Goal: Transaction & Acquisition: Download file/media

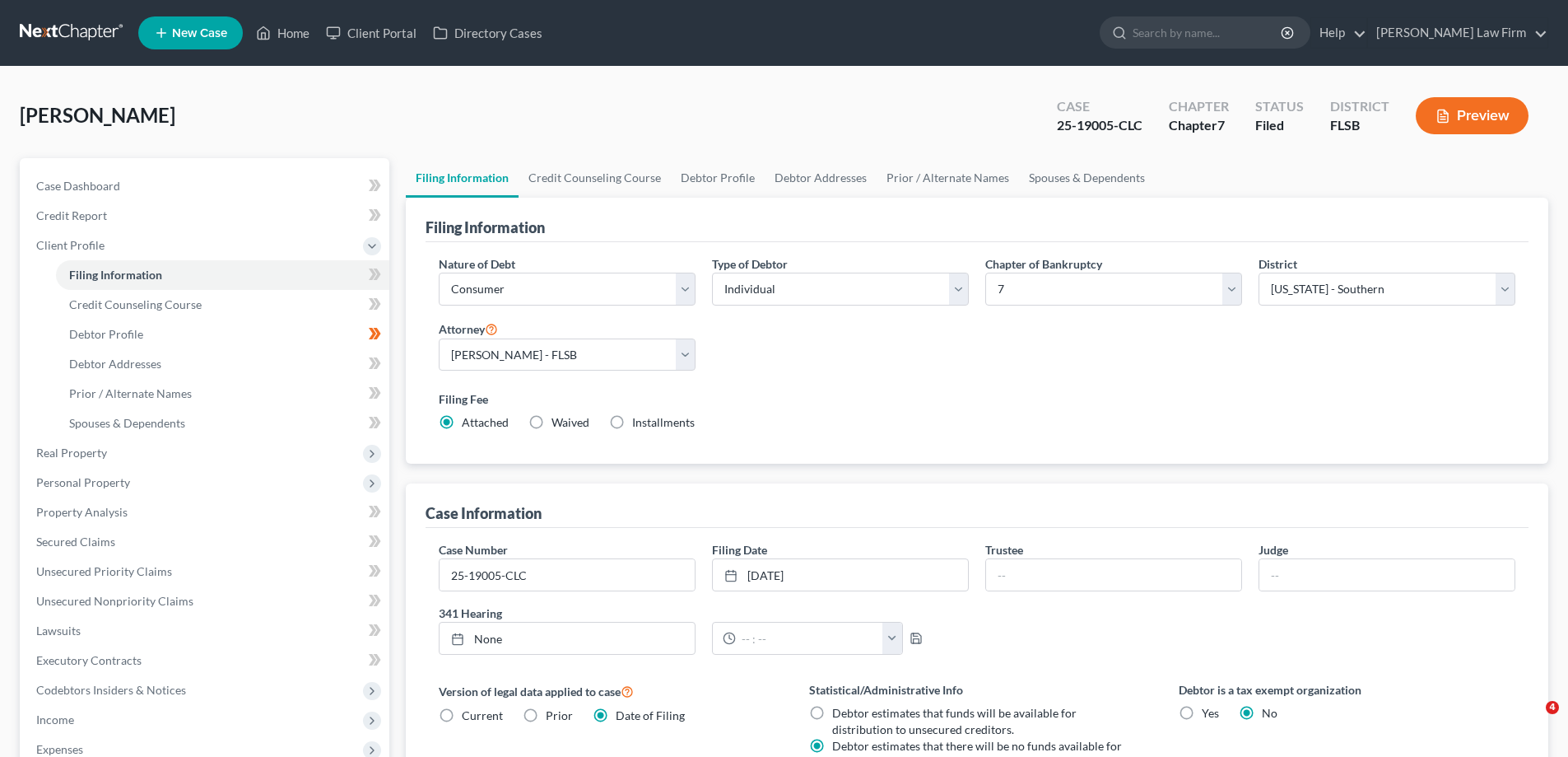
select select "1"
select select "0"
select select "17"
select select "0"
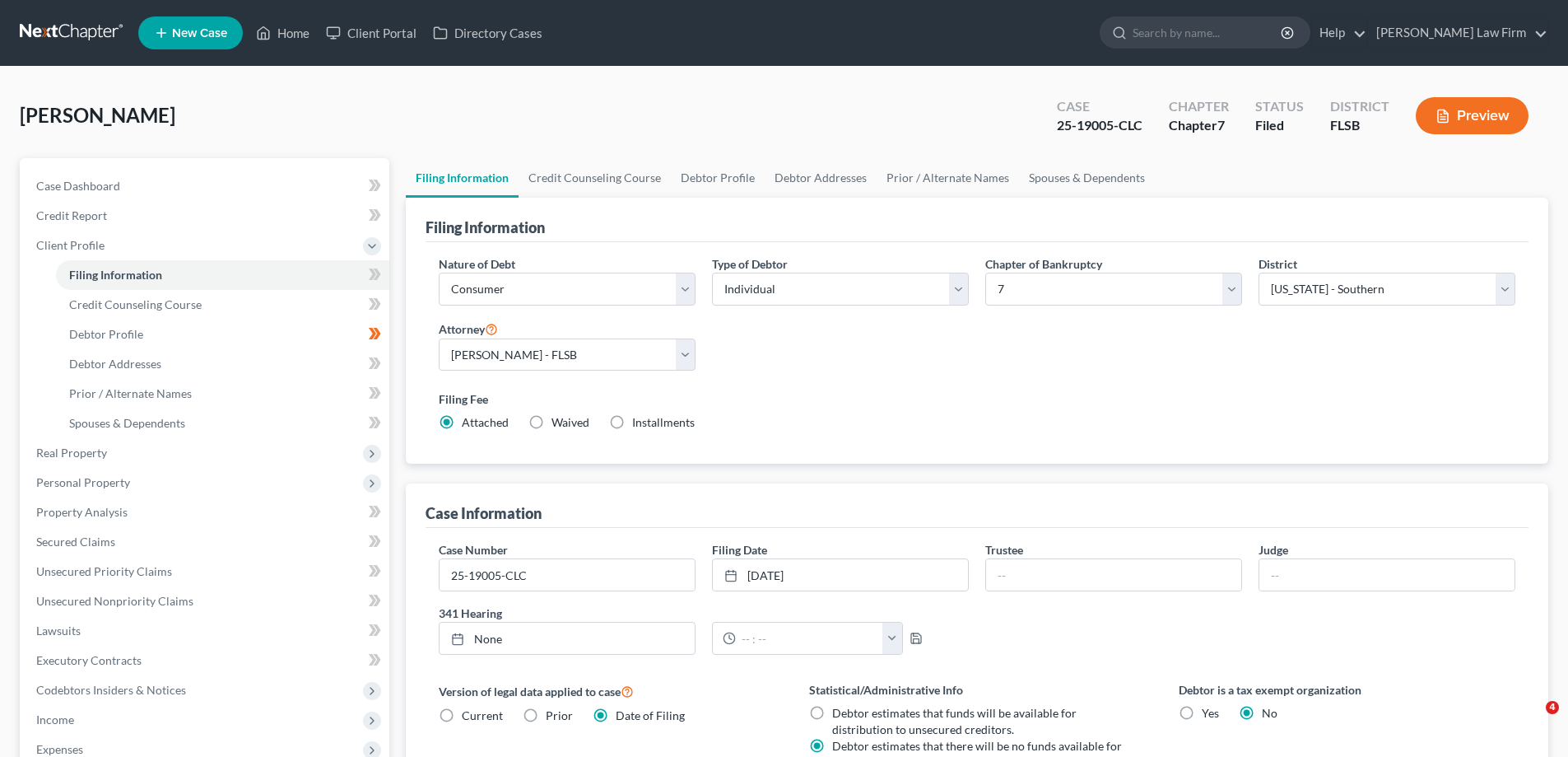
select select "9"
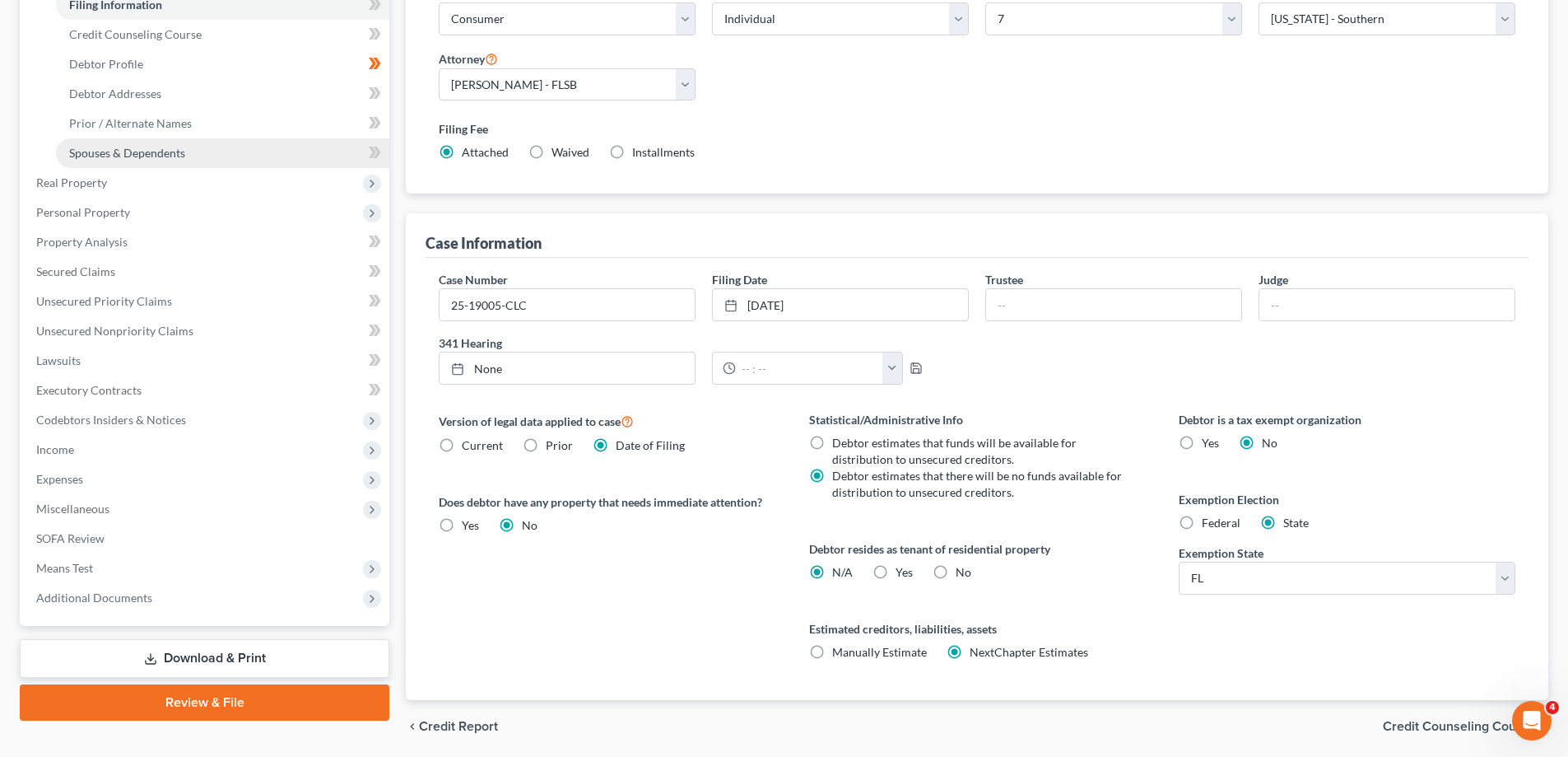
scroll to position [329, 0]
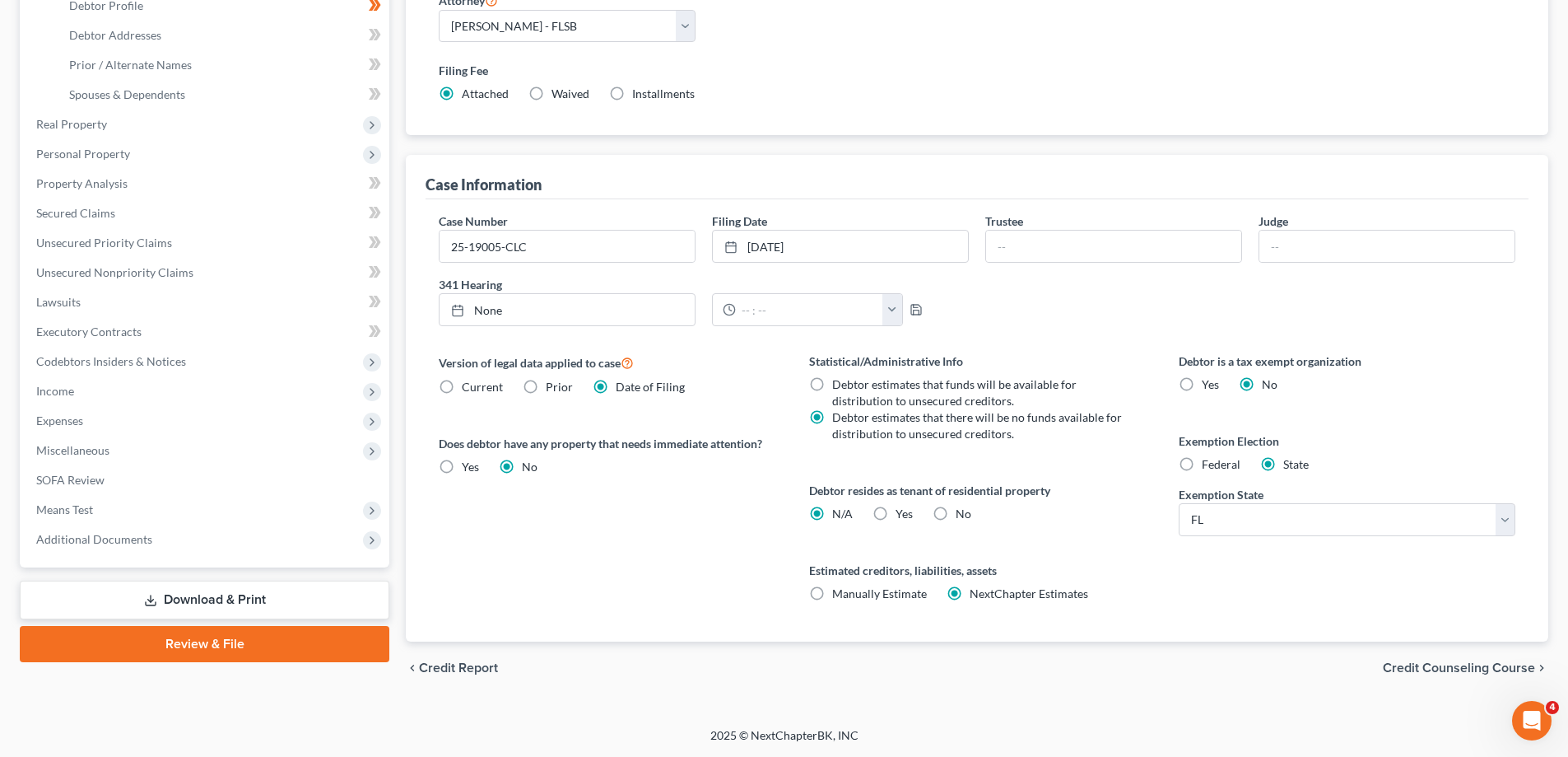
click at [251, 646] on link "Review & File" at bounding box center [204, 643] width 370 height 36
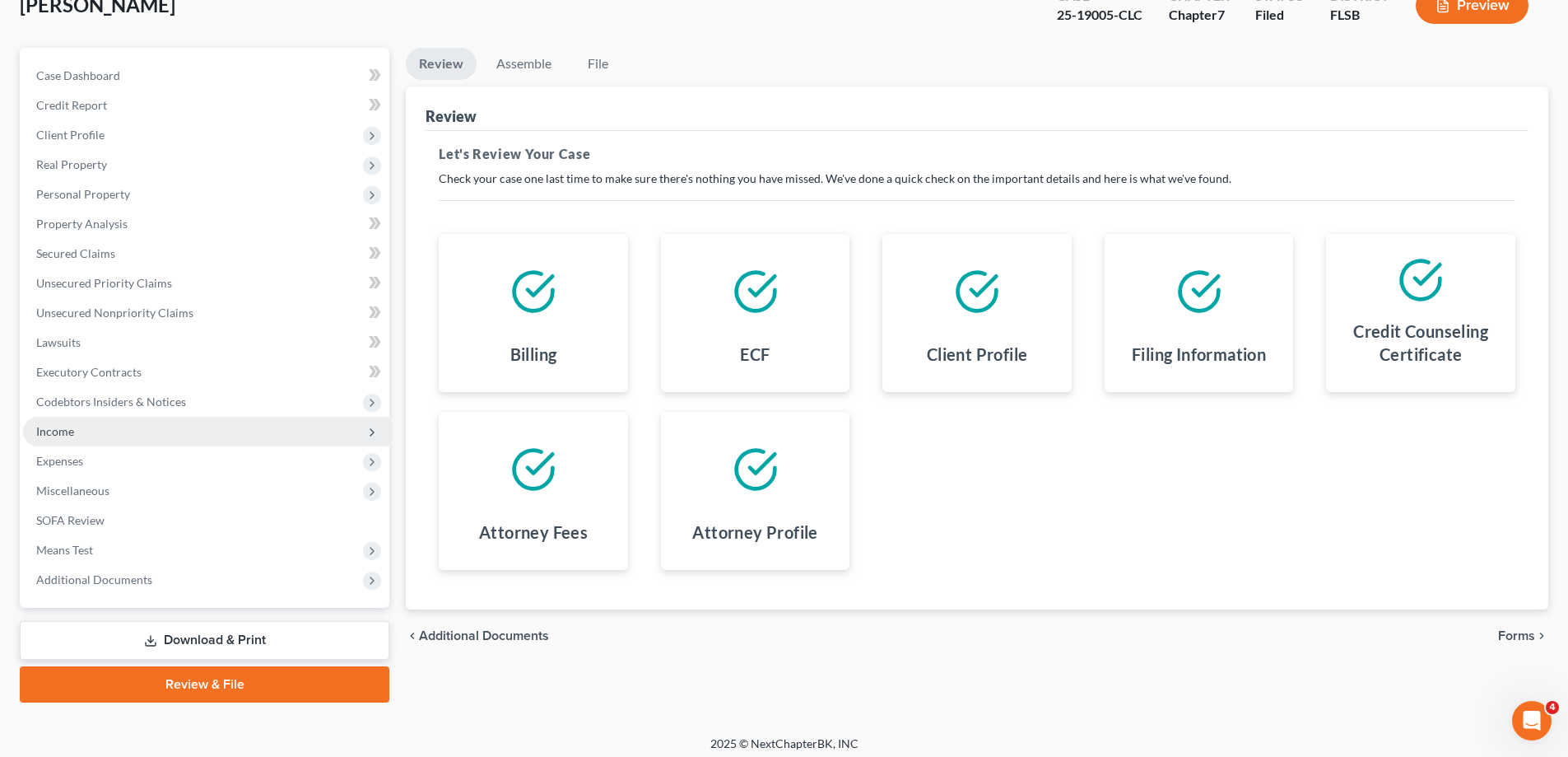
scroll to position [119, 0]
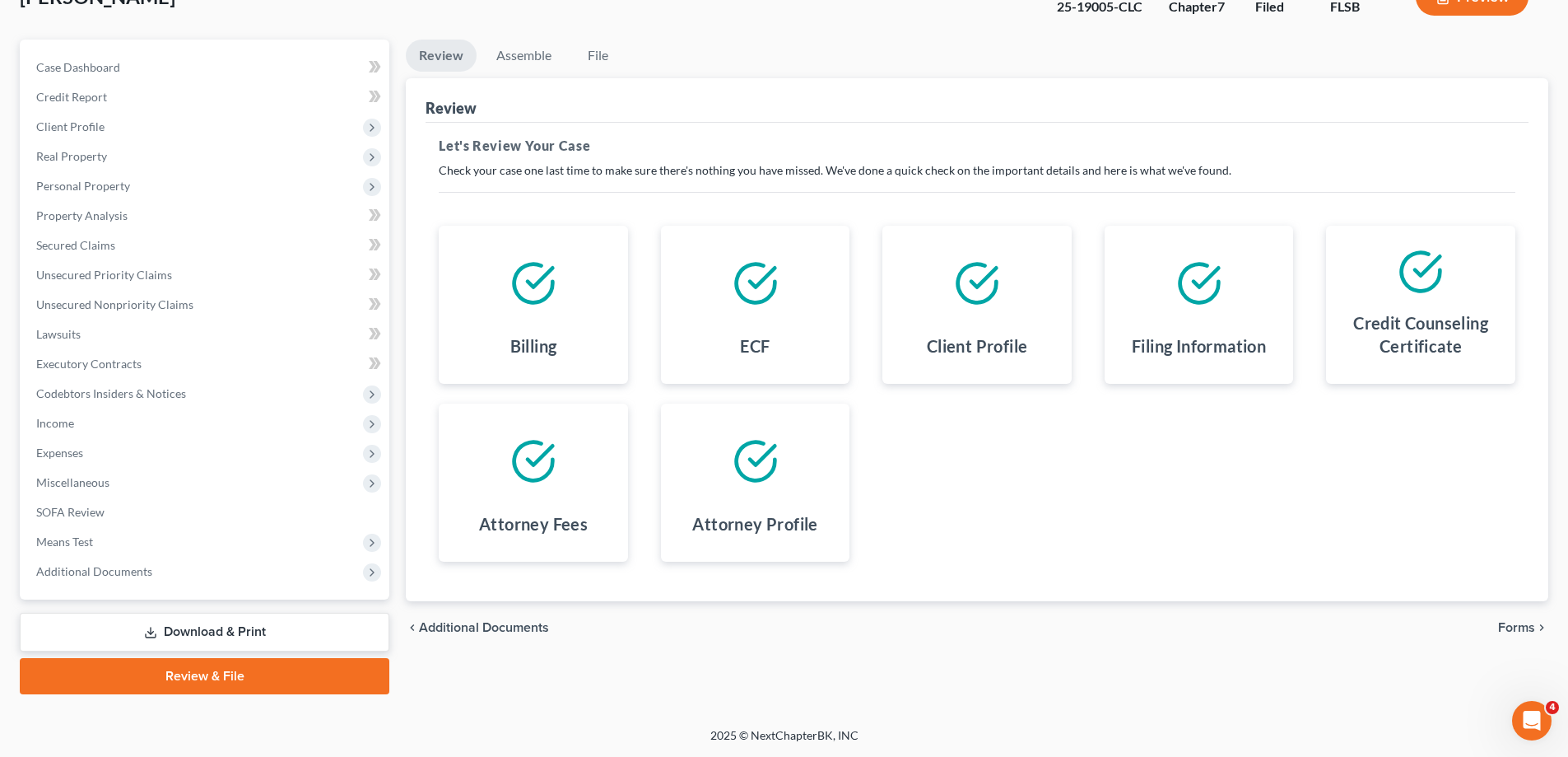
click at [1524, 624] on span "Forms" at bounding box center [1516, 627] width 37 height 14
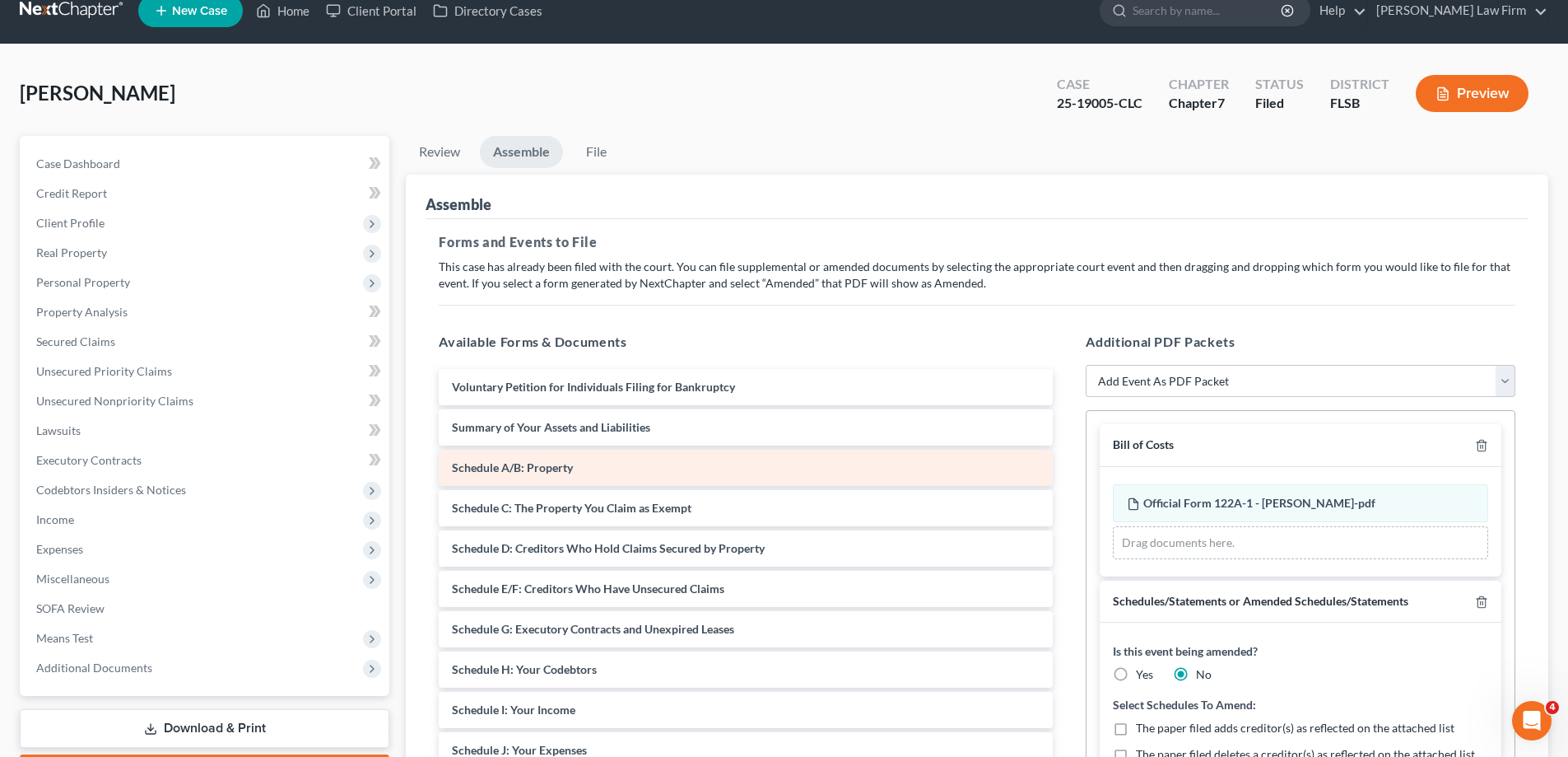
scroll to position [0, 0]
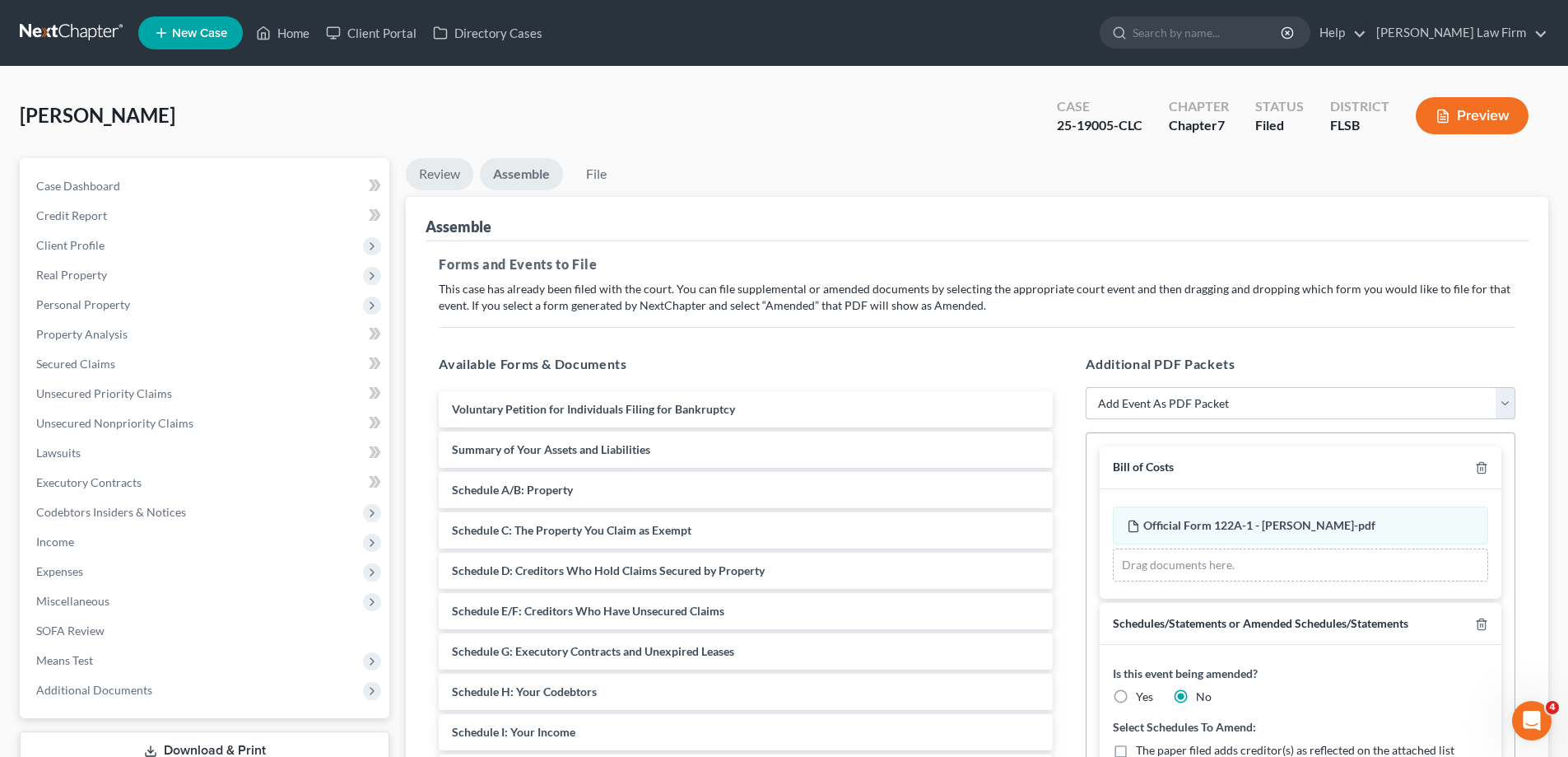
click at [432, 179] on link "Review" at bounding box center [439, 174] width 67 height 32
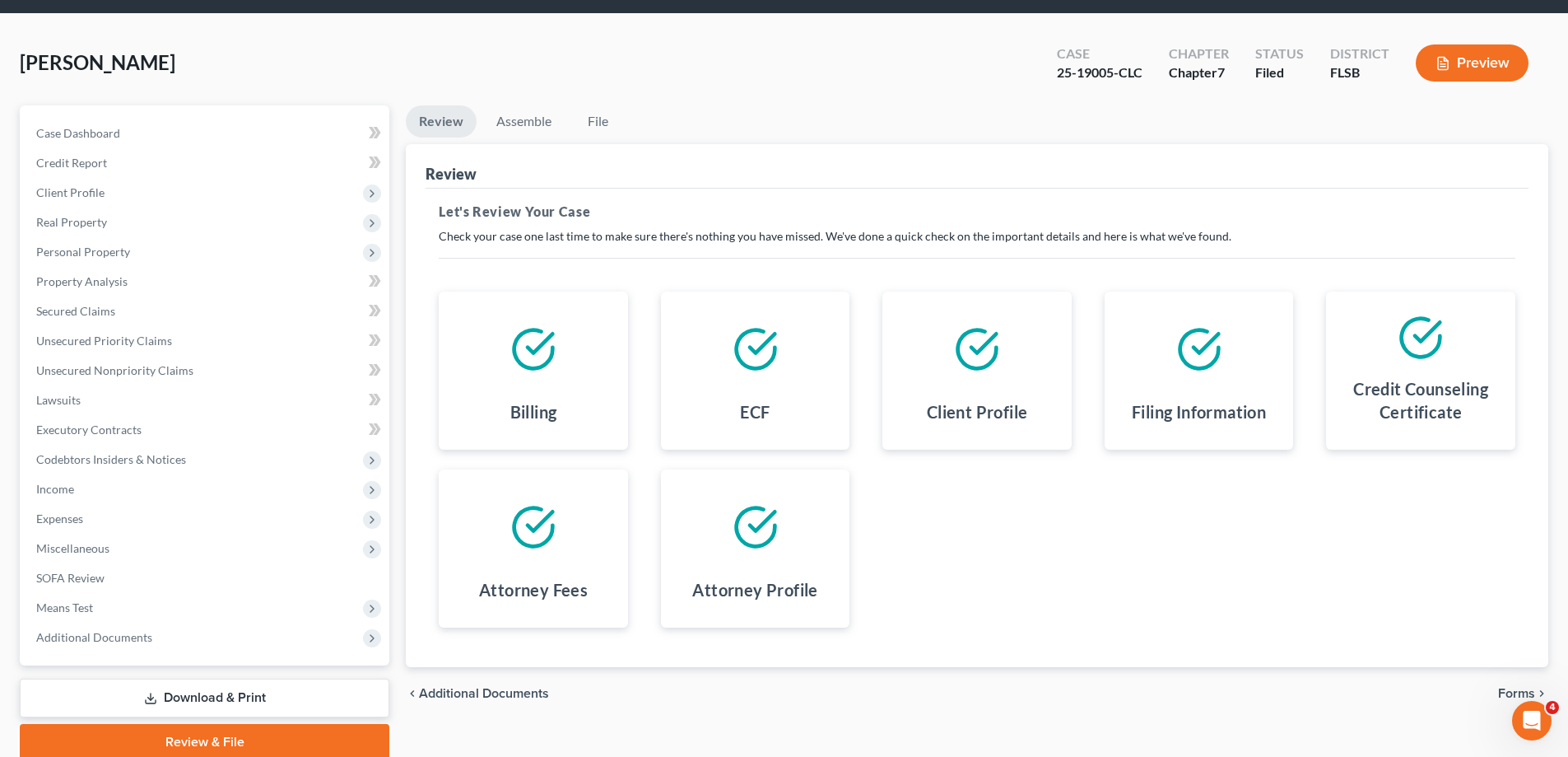
scroll to position [119, 0]
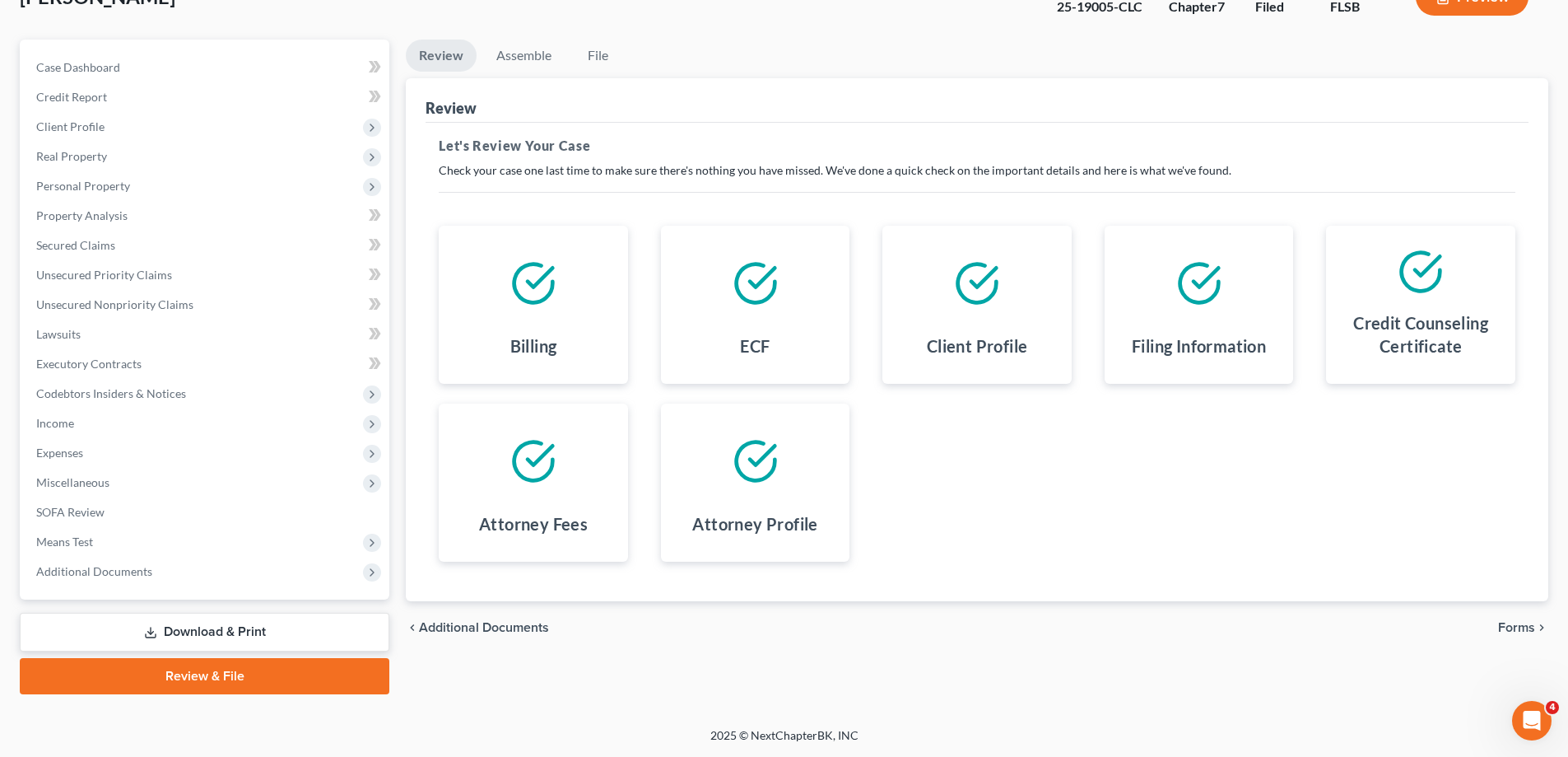
click at [1514, 621] on span "Forms" at bounding box center [1516, 627] width 37 height 14
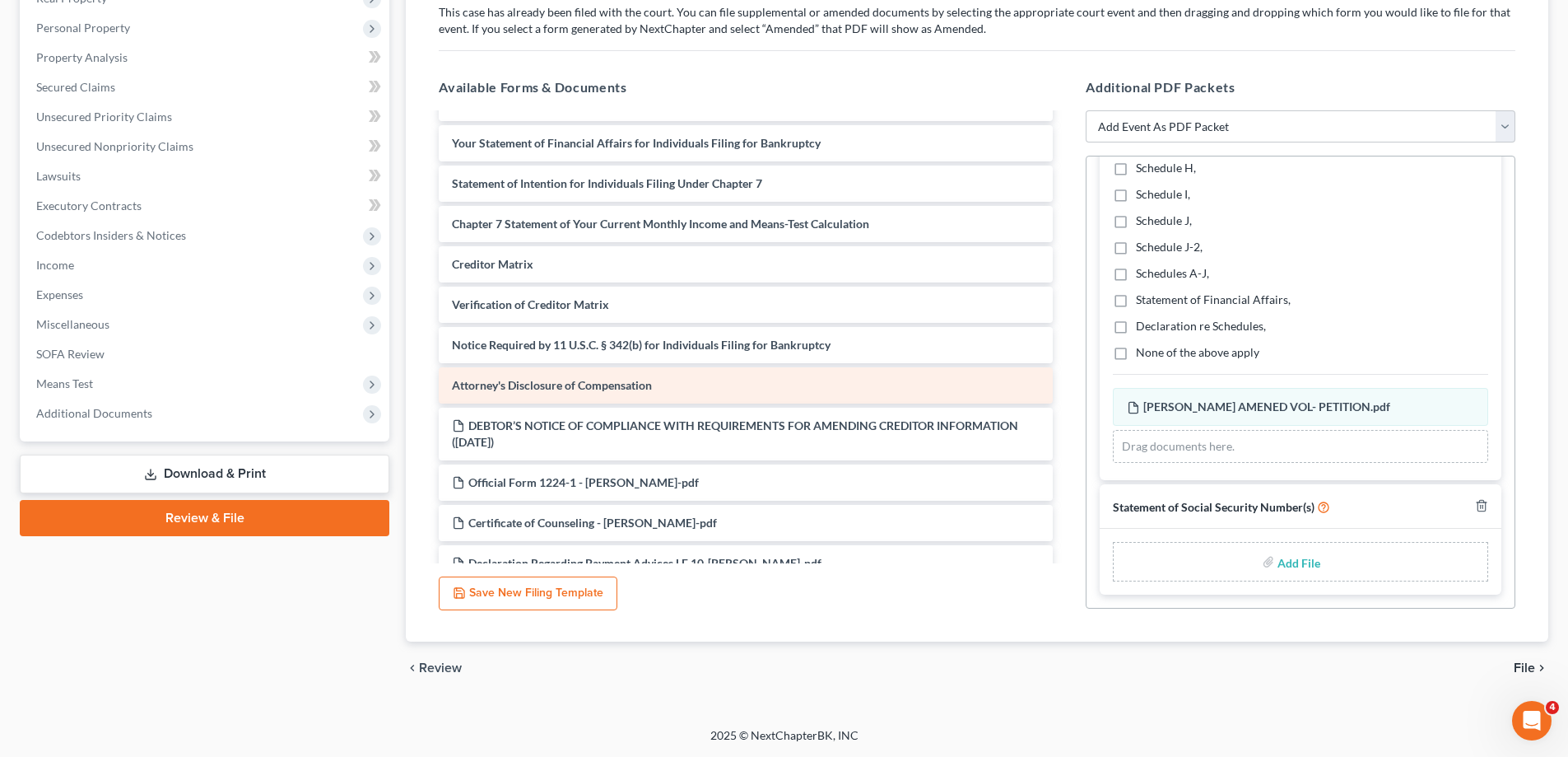
scroll to position [456, 0]
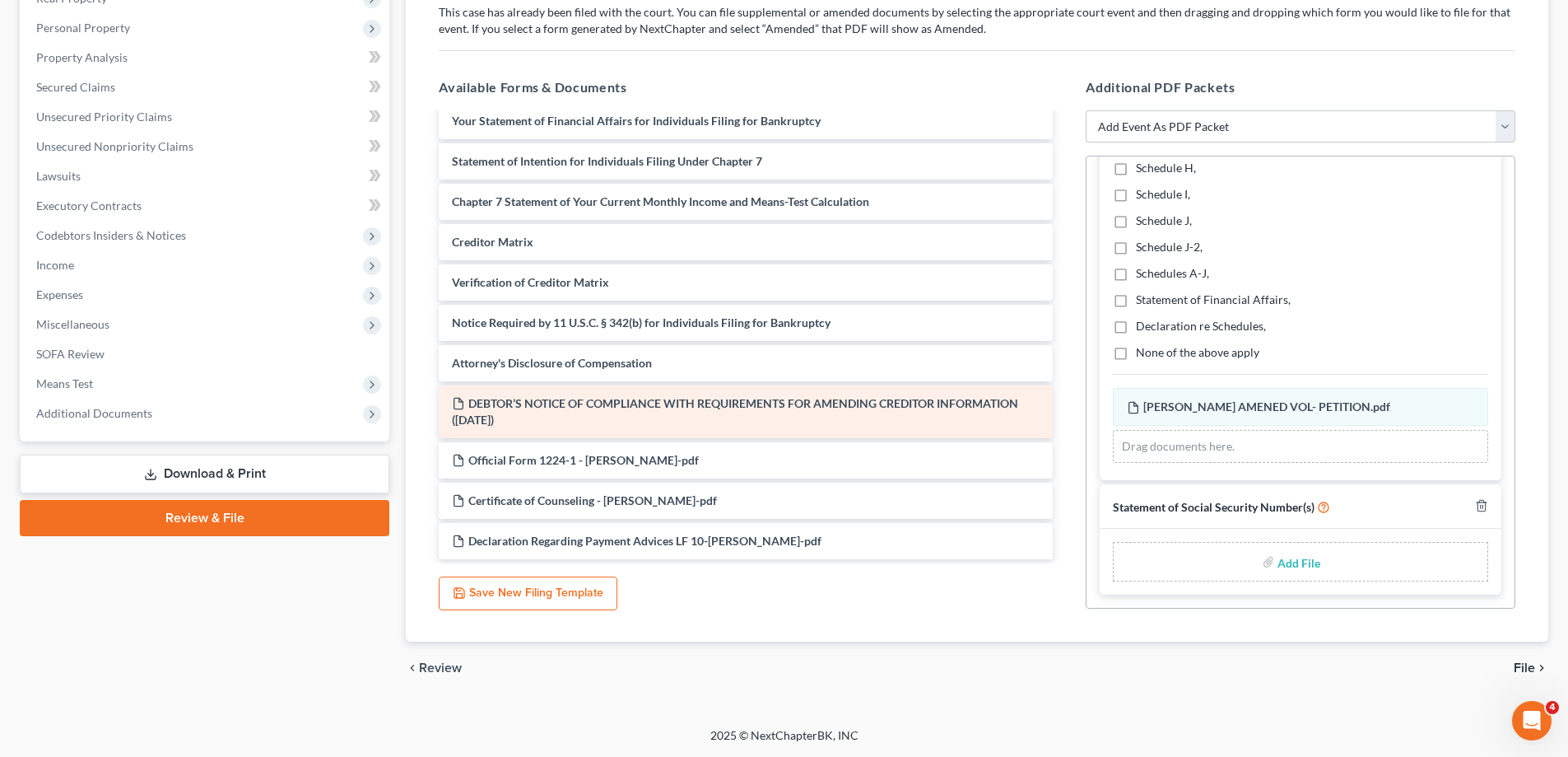
click at [806, 411] on div "DEBTOR’S NOTICE OF COMPLIANCE WITH REQUIREMENTS FOR AMENDING CREDITOR INFORMATI…" at bounding box center [746, 412] width 614 height 53
click at [473, 409] on span "DEBTOR’S NOTICE OF COMPLIANCE WITH REQUIREMENTS FOR AMENDING CREDITOR INFORMATI…" at bounding box center [734, 411] width 567 height 30
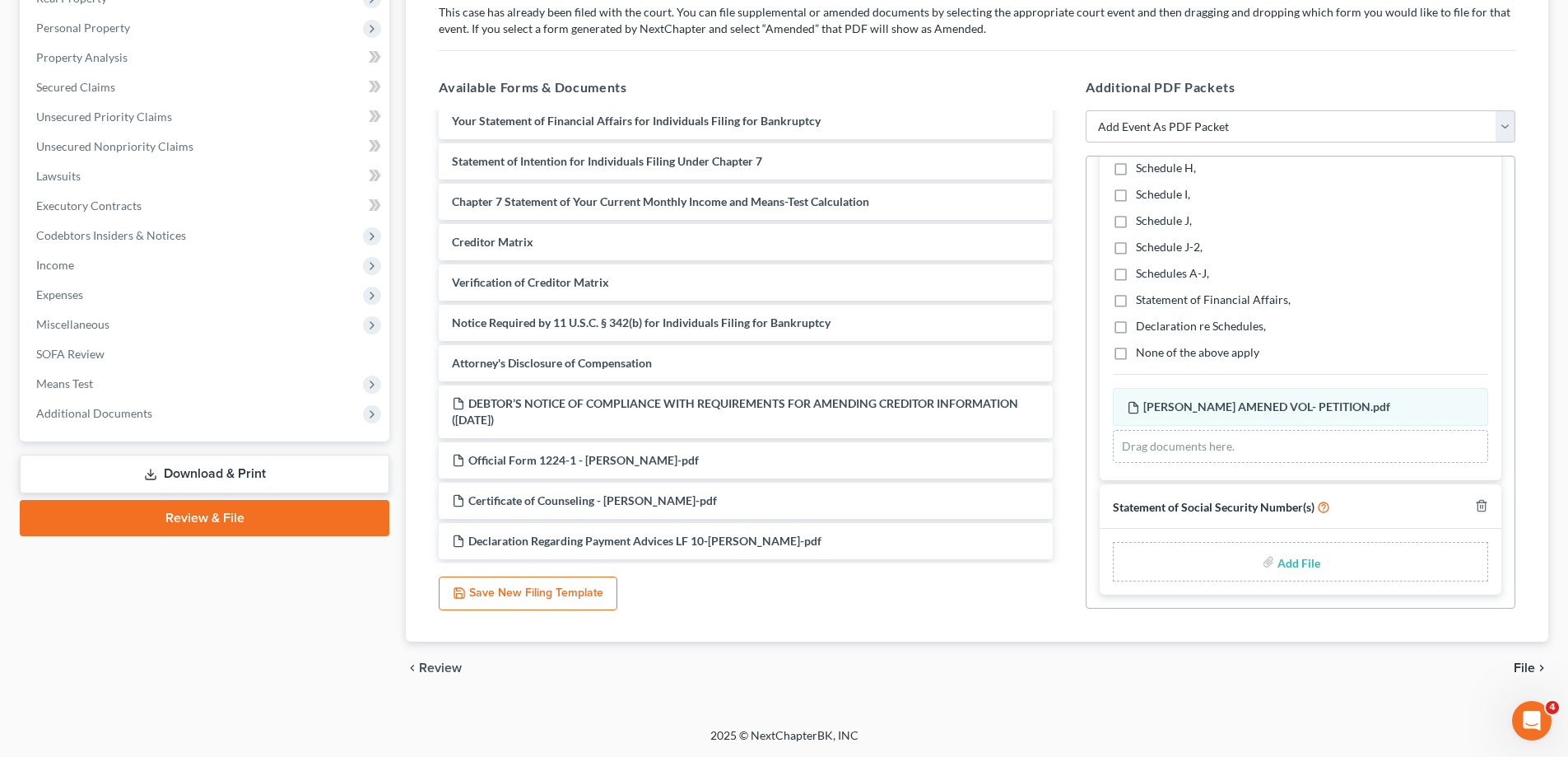
click at [431, 665] on span "Review" at bounding box center [441, 668] width 43 height 14
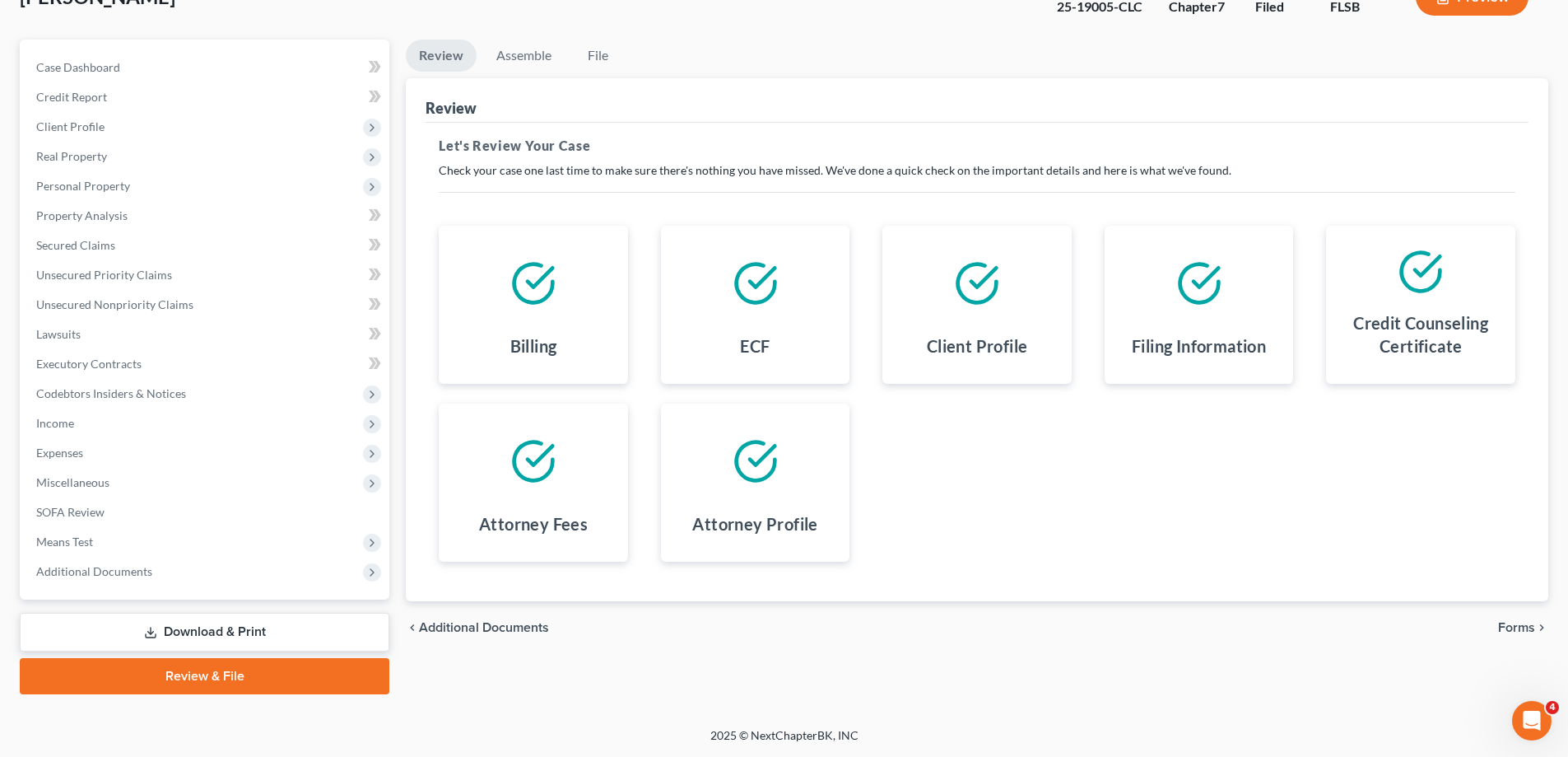
scroll to position [119, 0]
click at [295, 633] on link "Download & Print" at bounding box center [204, 632] width 370 height 39
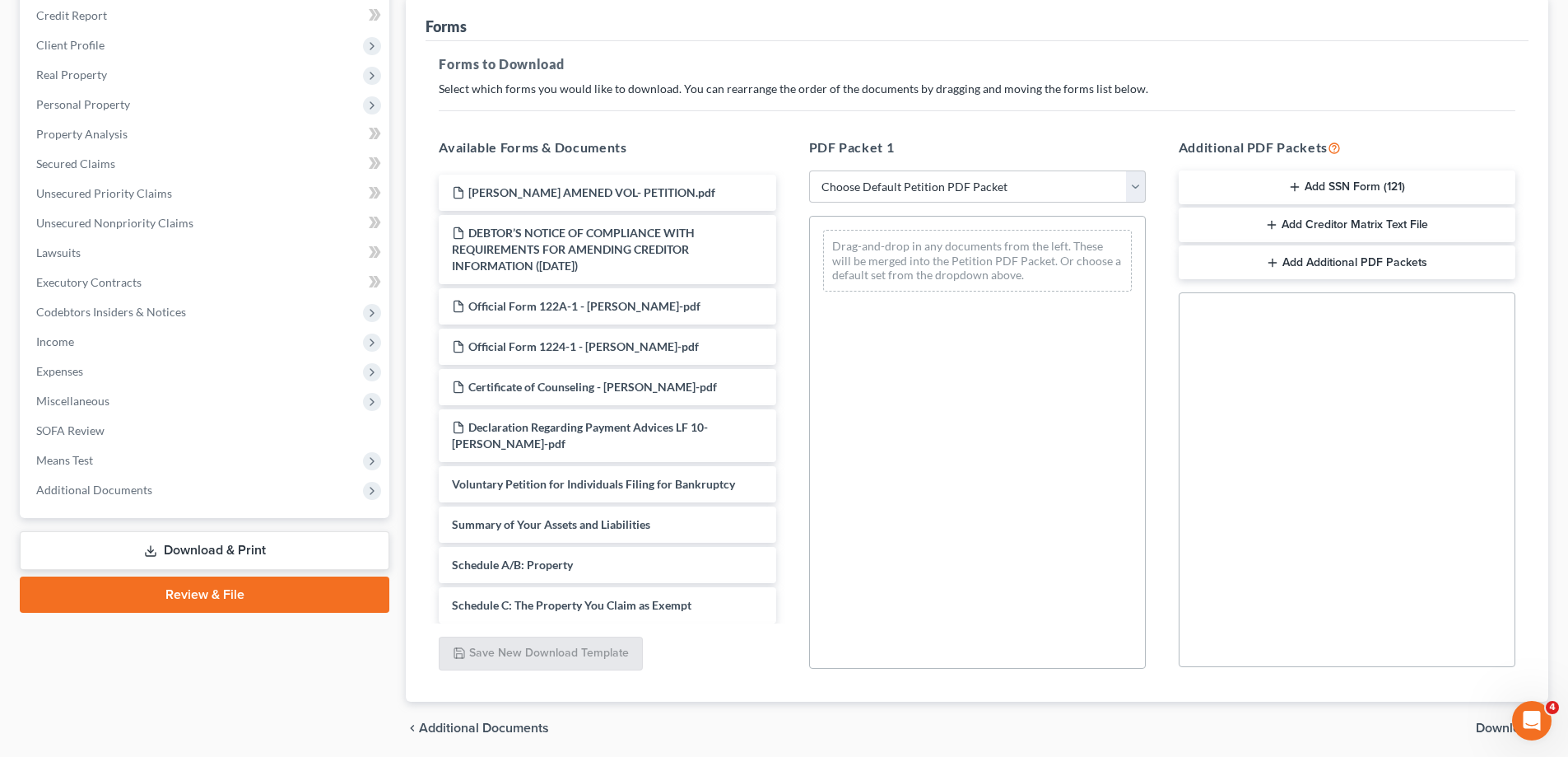
scroll to position [260, 0]
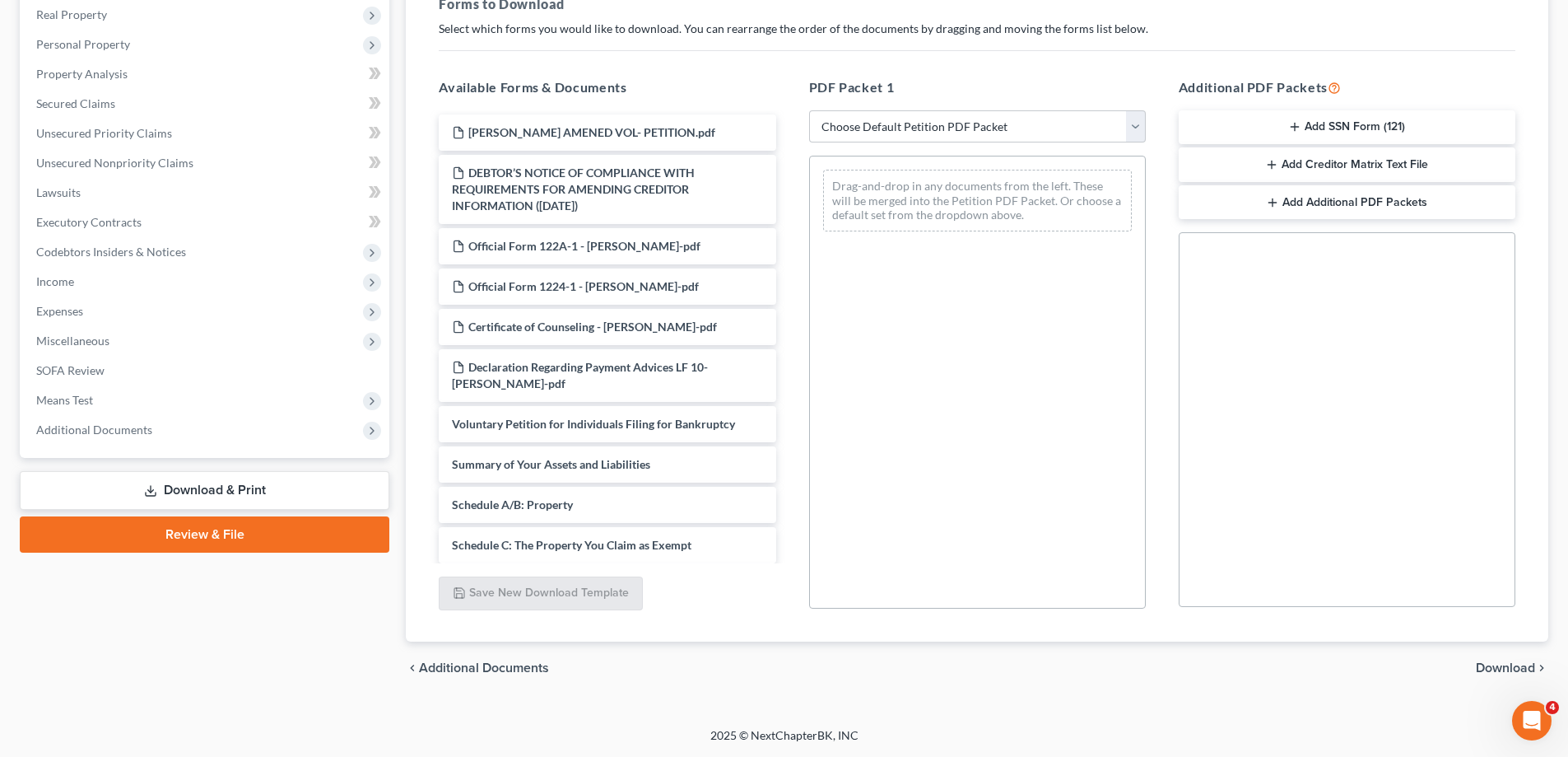
click at [1495, 665] on span "Download" at bounding box center [1505, 668] width 59 height 14
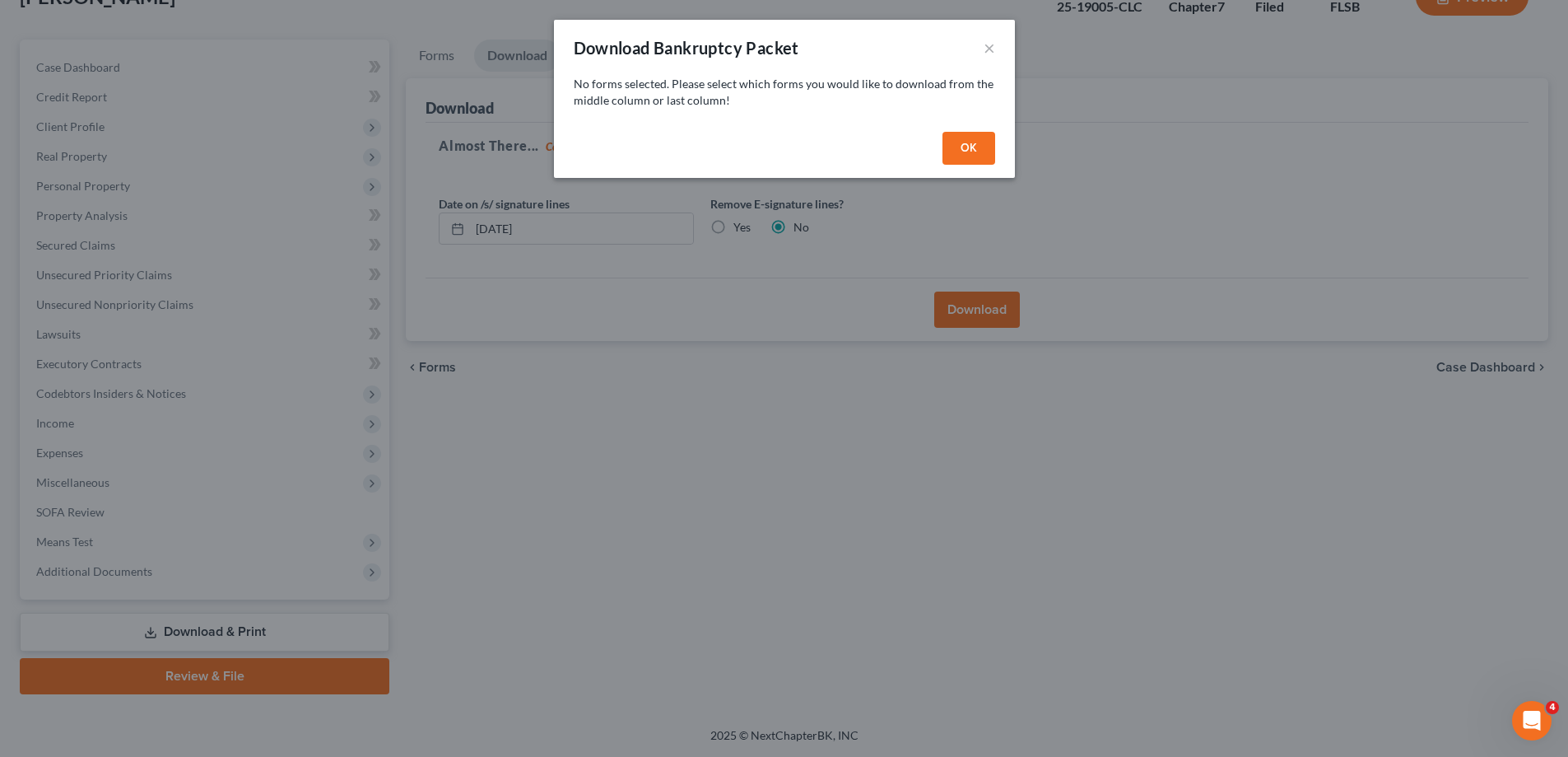
scroll to position [119, 0]
click at [976, 45] on div "Download Bankruptcy Packet ×" at bounding box center [790, 47] width 461 height 56
click at [998, 40] on button "×" at bounding box center [995, 48] width 12 height 20
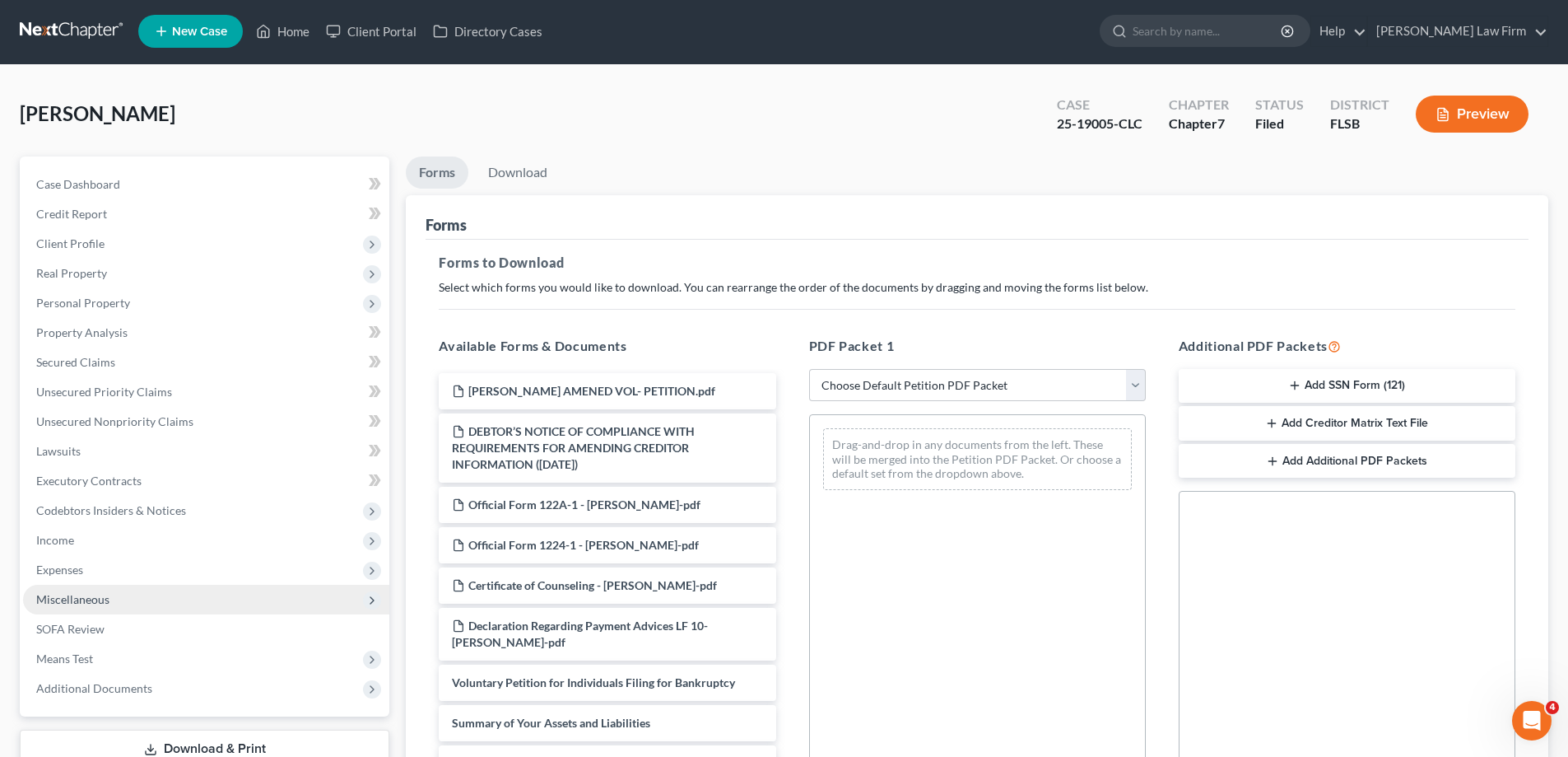
scroll to position [0, 0]
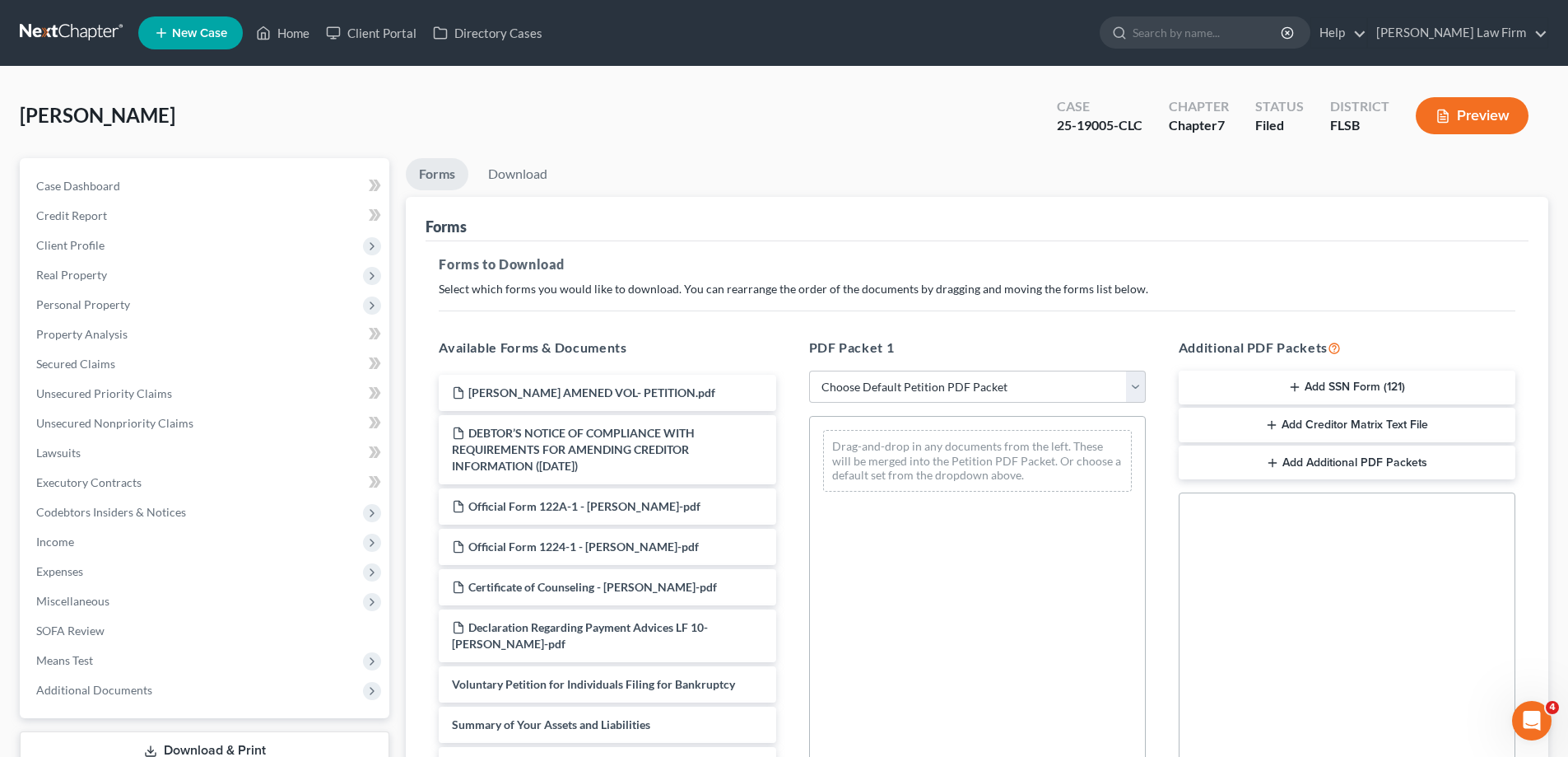
click at [431, 179] on link "Forms" at bounding box center [437, 174] width 62 height 32
click at [298, 37] on link "Home" at bounding box center [283, 33] width 70 height 29
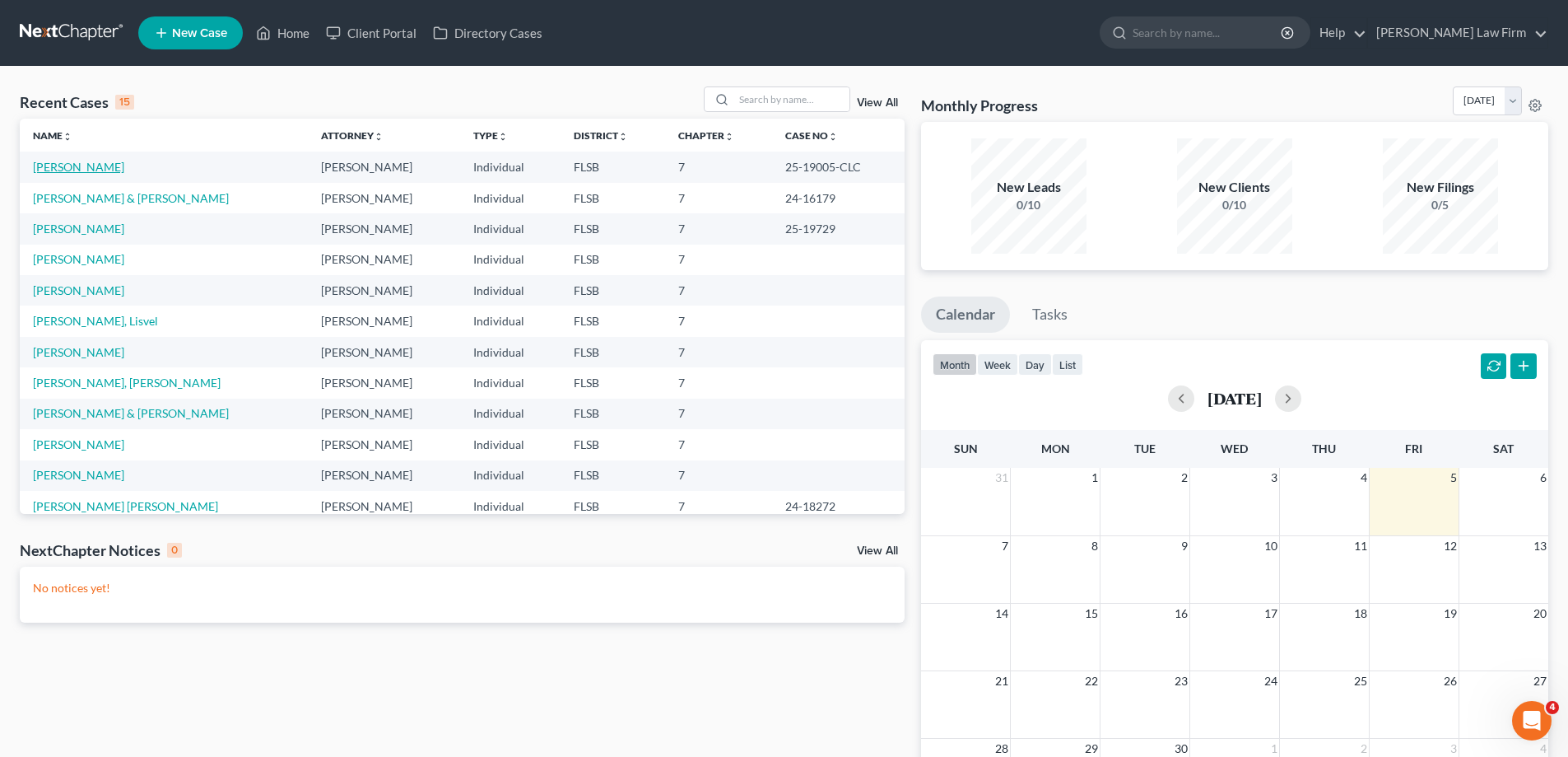
click at [73, 172] on link "[PERSON_NAME]" at bounding box center [79, 167] width 92 height 14
select select "6"
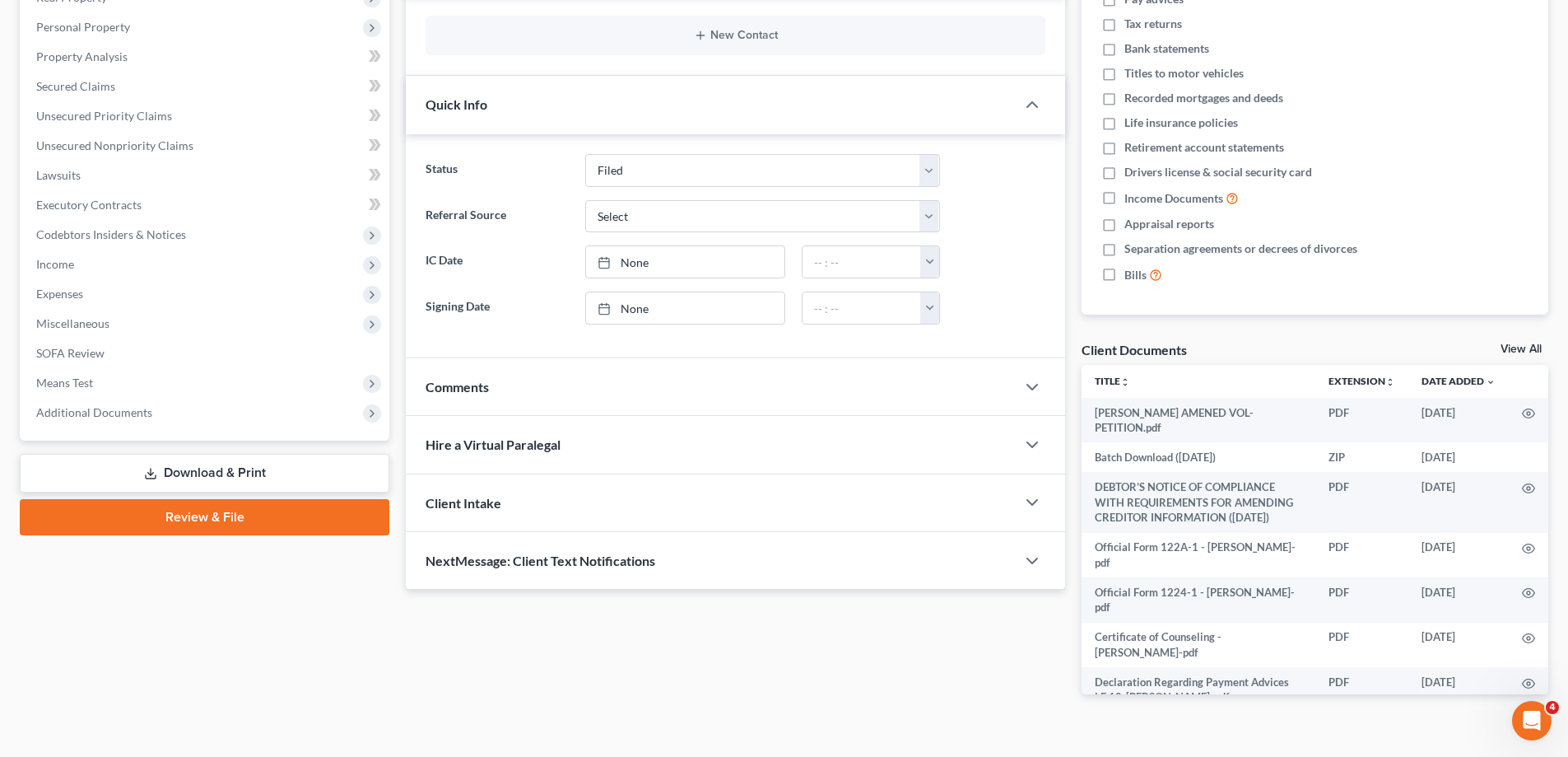
scroll to position [289, 0]
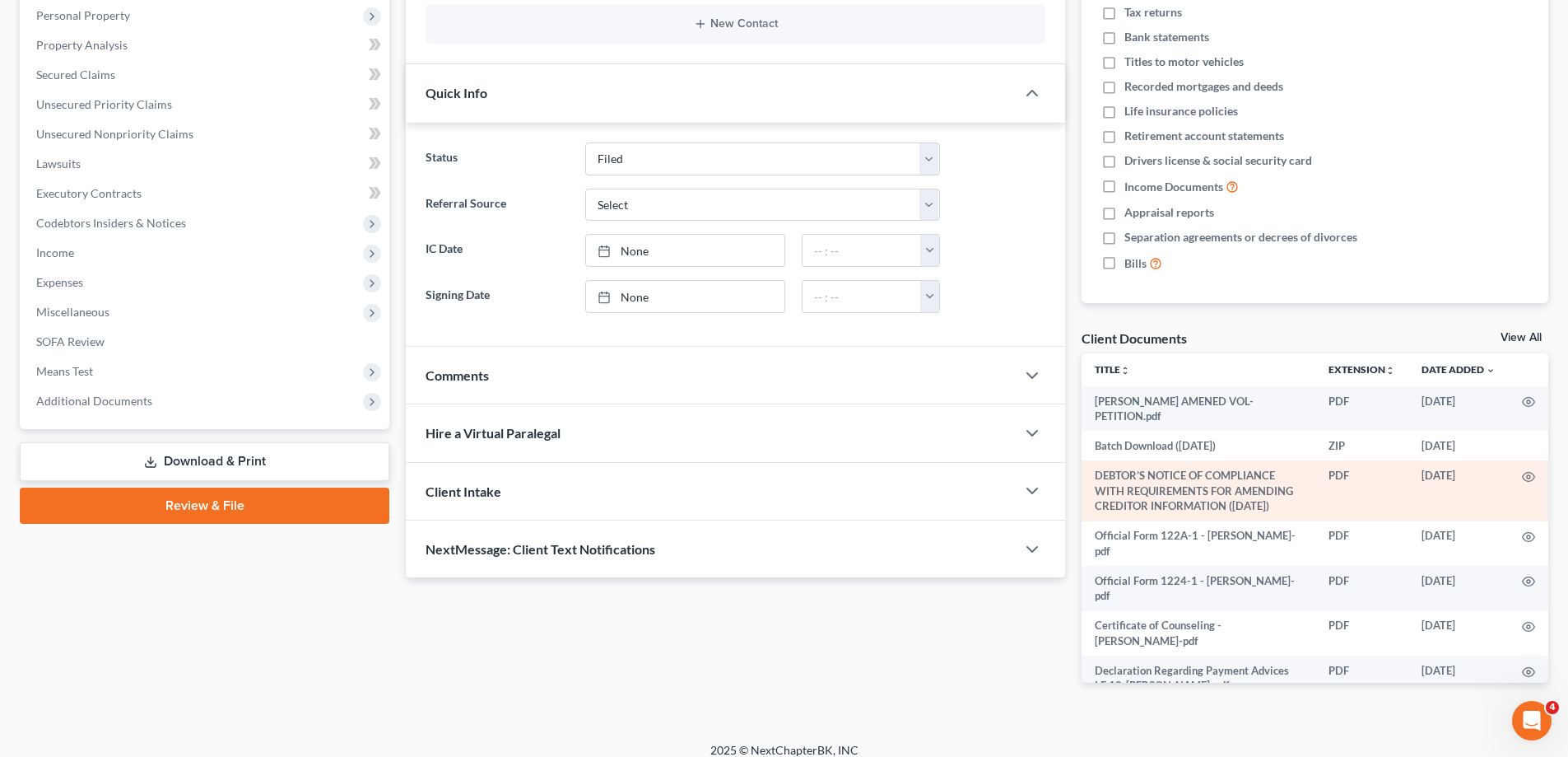
click at [1339, 463] on td "PDF" at bounding box center [1361, 491] width 93 height 60
click at [1339, 460] on td "PDF" at bounding box center [1361, 491] width 93 height 60
click at [1236, 483] on td "DEBTOR’S NOTICE OF COMPLIANCE WITH REQUIREMENTS FOR AMENDING CREDITOR INFORMATI…" at bounding box center [1198, 491] width 234 height 60
click at [1533, 470] on icon "button" at bounding box center [1529, 477] width 14 height 14
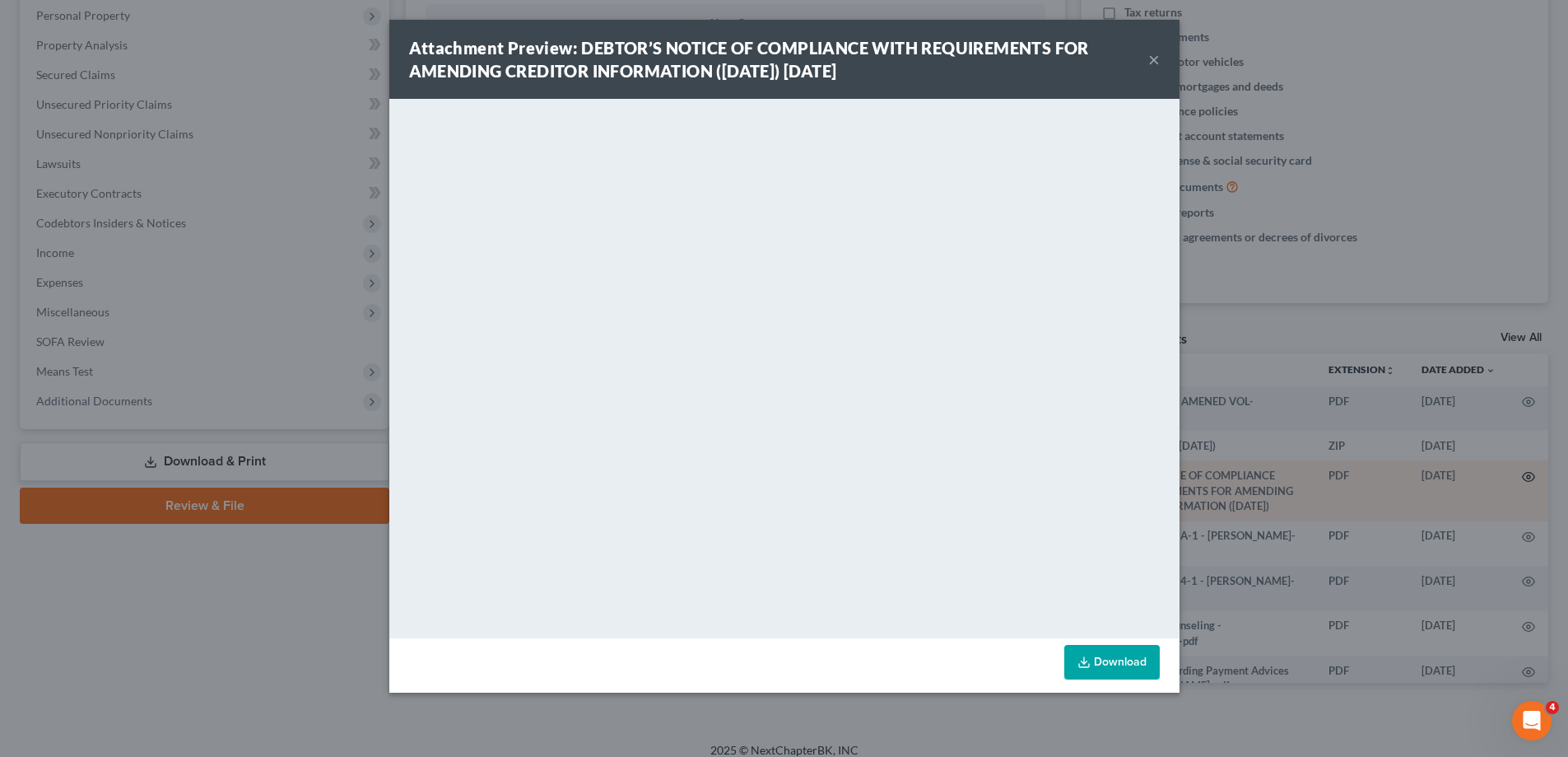
scroll to position [274, 0]
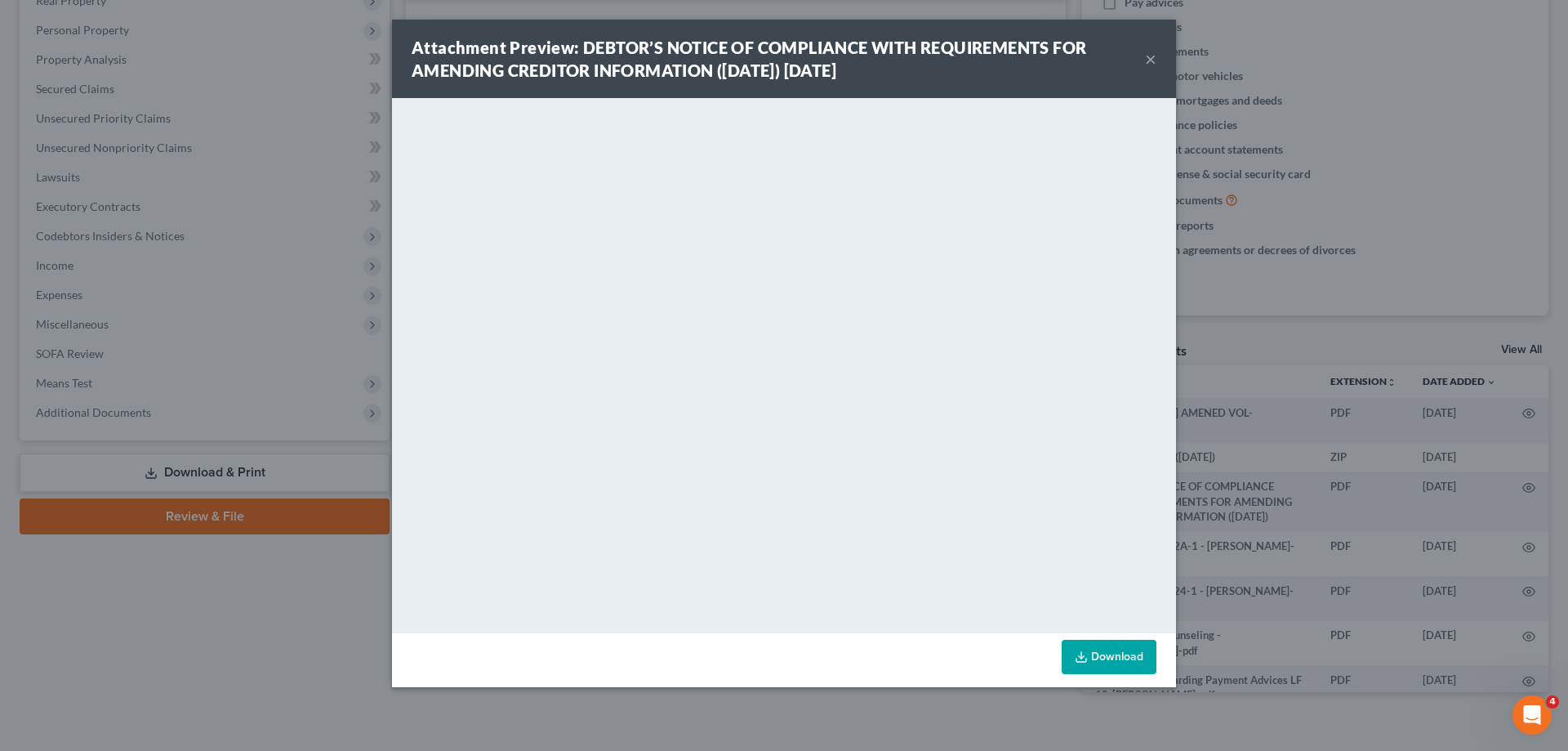
click at [1102, 651] on link "Download" at bounding box center [1109, 656] width 95 height 34
click at [1149, 67] on button "×" at bounding box center [1151, 59] width 12 height 19
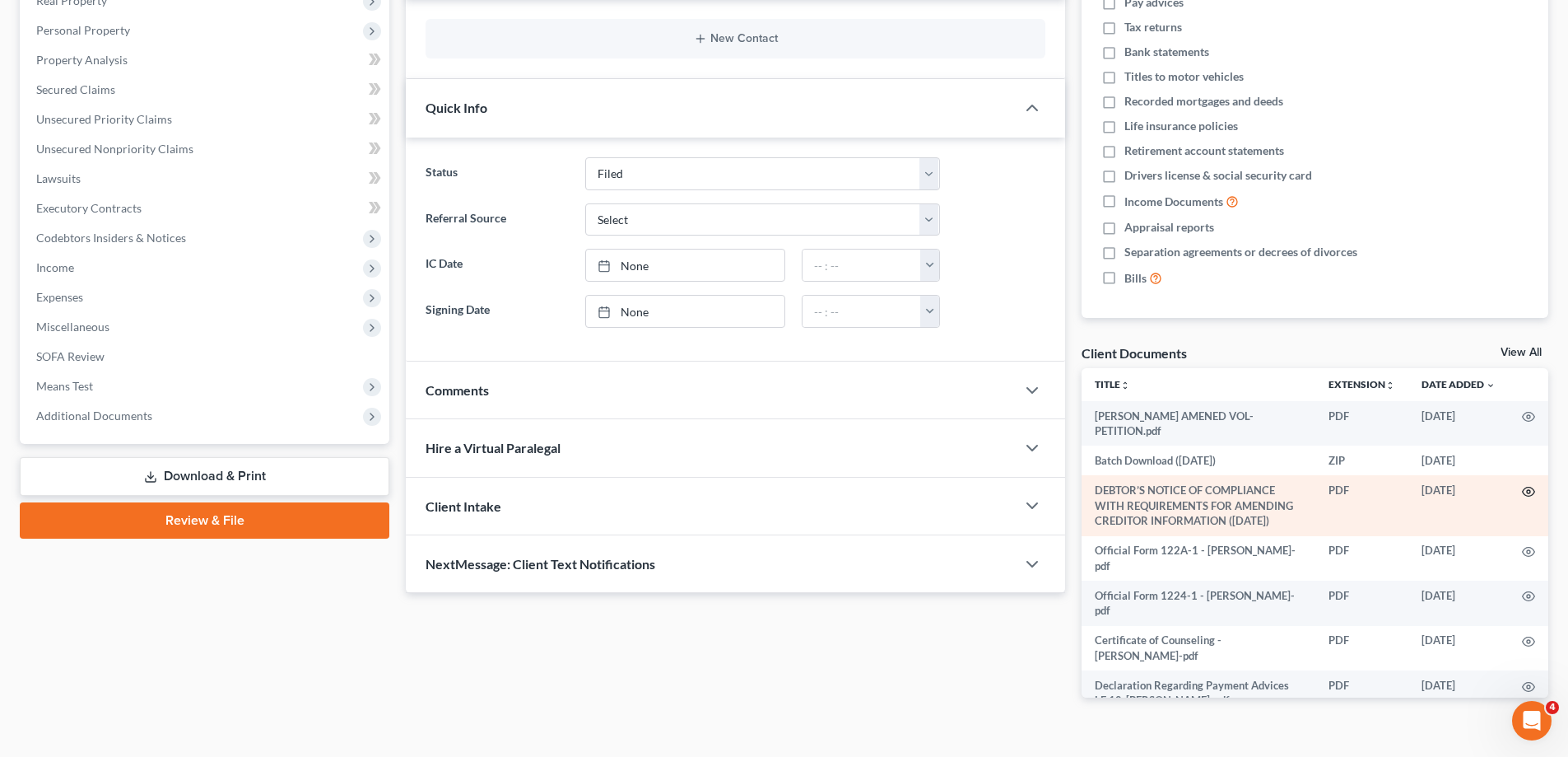
click at [1530, 490] on circle "button" at bounding box center [1528, 491] width 3 height 3
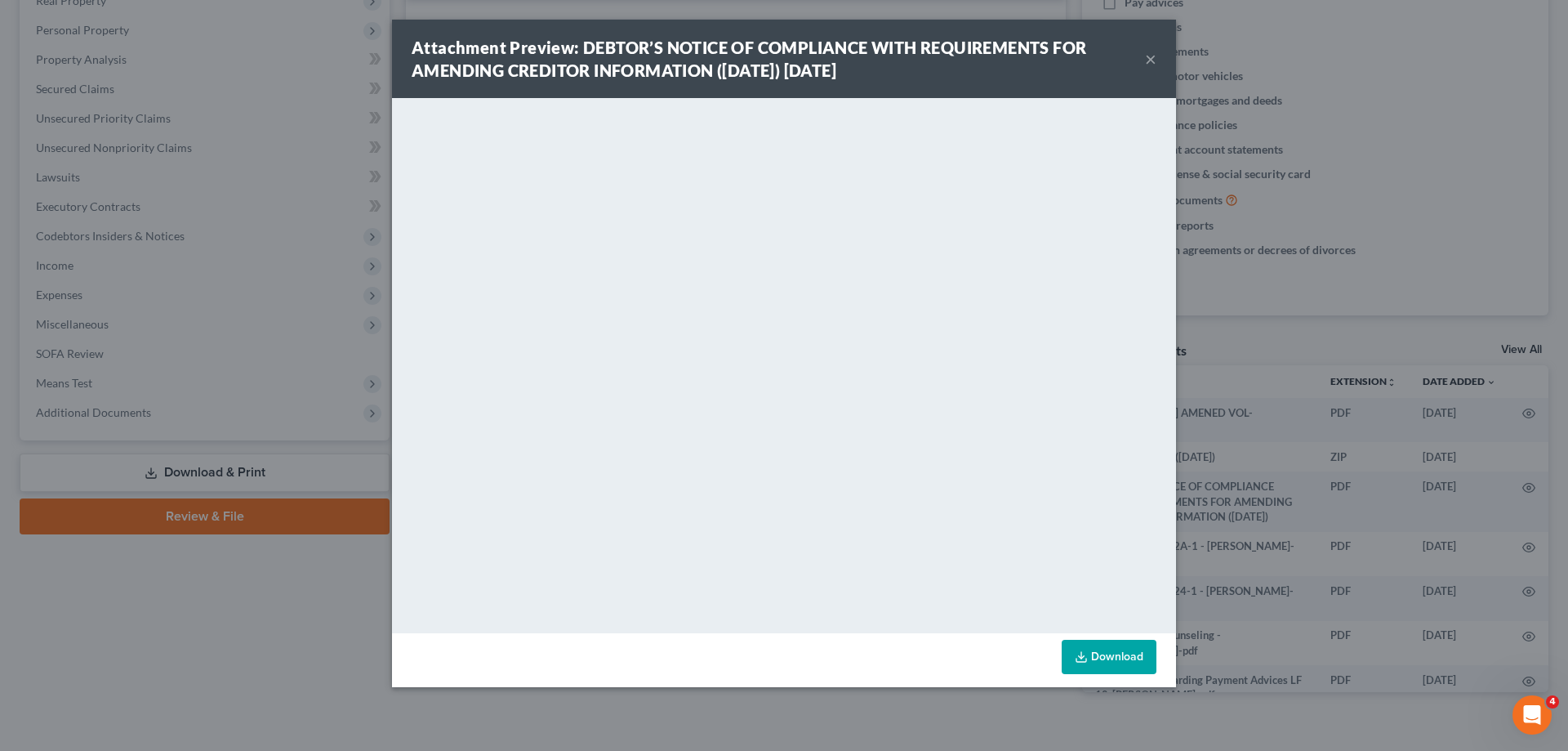
click at [1148, 57] on button "×" at bounding box center [1151, 59] width 12 height 19
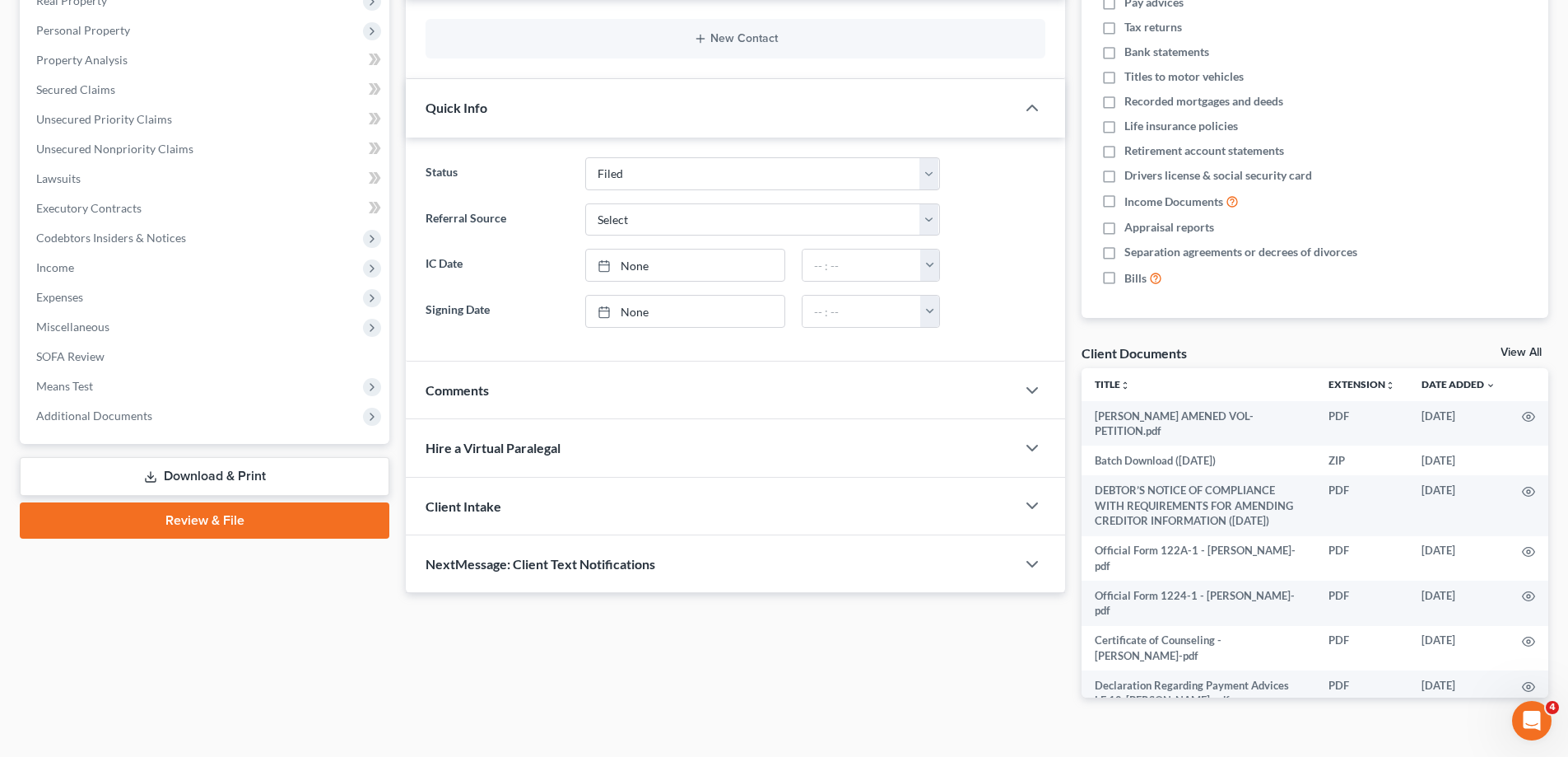
click at [293, 485] on link "Download & Print" at bounding box center [204, 476] width 370 height 39
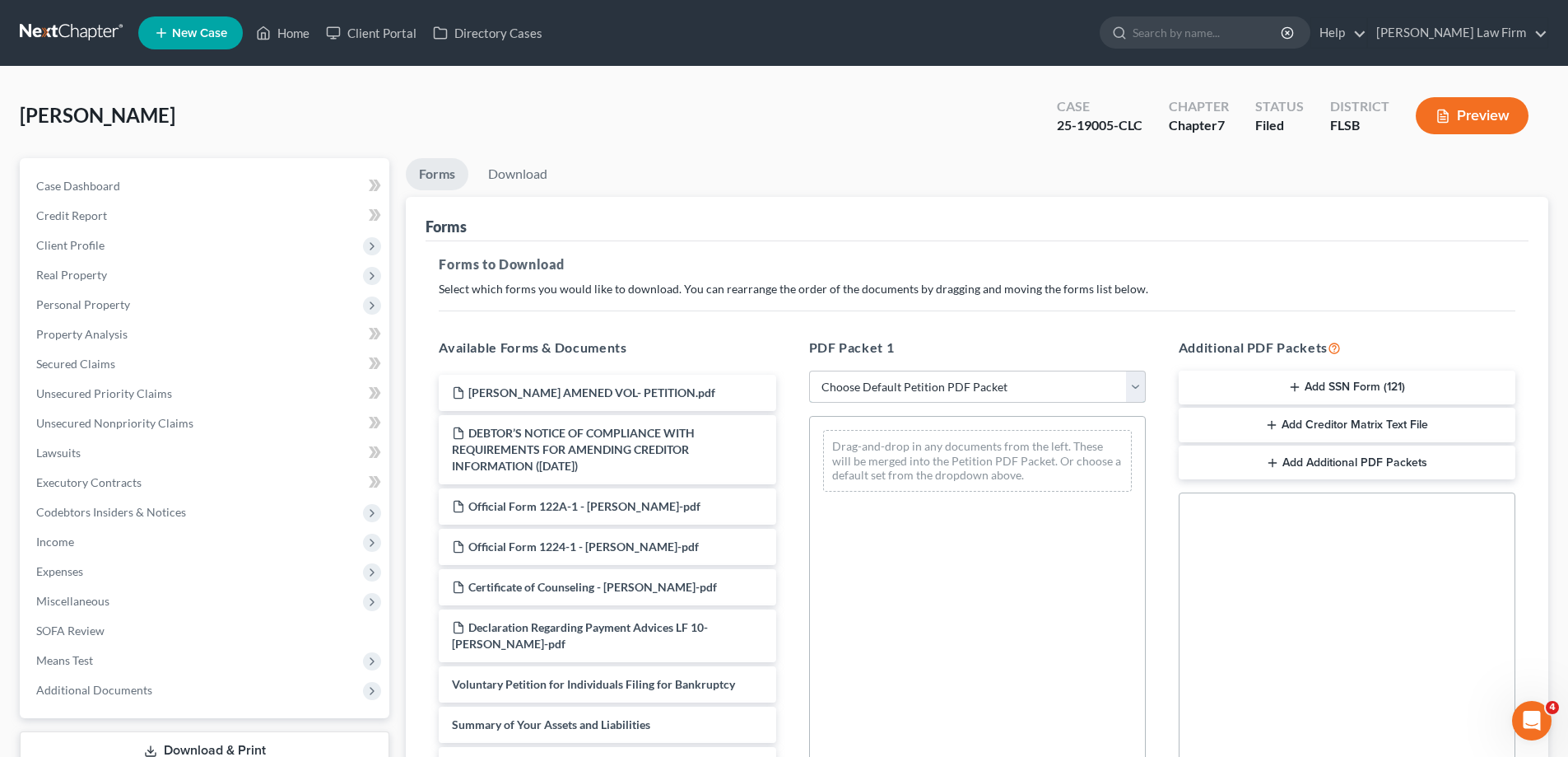
click at [971, 385] on select "Choose Default Petition PDF Packet Complete Bankruptcy Petition (all forms and …" at bounding box center [977, 387] width 336 height 33
select select "2"
click at [809, 371] on select "Choose Default Petition PDF Packet Complete Bankruptcy Petition (all forms and …" at bounding box center [977, 387] width 336 height 33
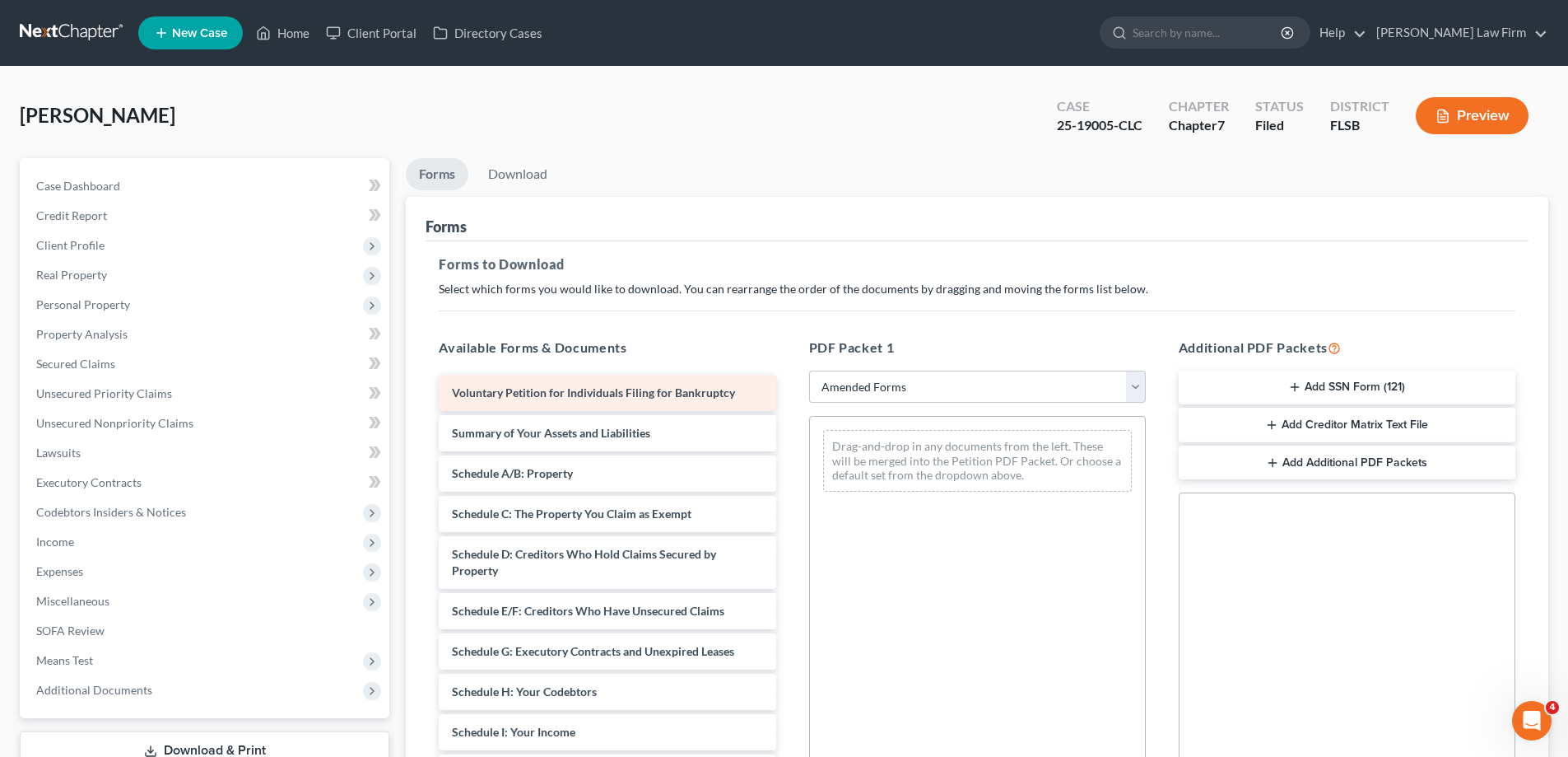
click at [585, 388] on span "Voluntary Petition for Individuals Filing for Bankruptcy" at bounding box center [593, 392] width 283 height 14
click at [670, 391] on span "Voluntary Petition for Individuals Filing for Bankruptcy" at bounding box center [593, 392] width 283 height 14
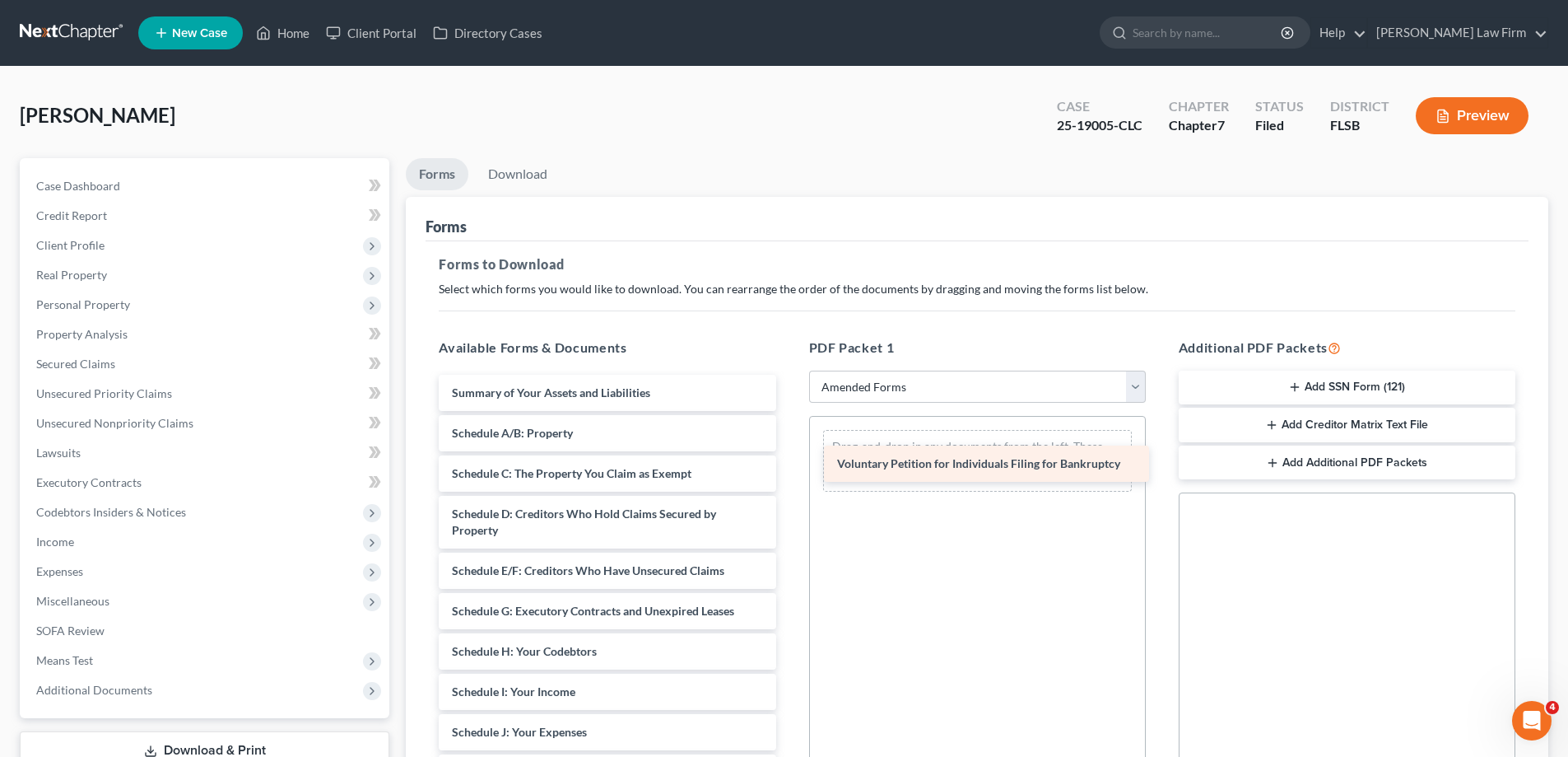
drag, startPoint x: 683, startPoint y: 385, endPoint x: 1068, endPoint y: 457, distance: 391.7
click at [789, 457] on div "Voluntary Petition for Individuals Filing for Bankruptcy Voluntary Petition for…" at bounding box center [607, 748] width 363 height 747
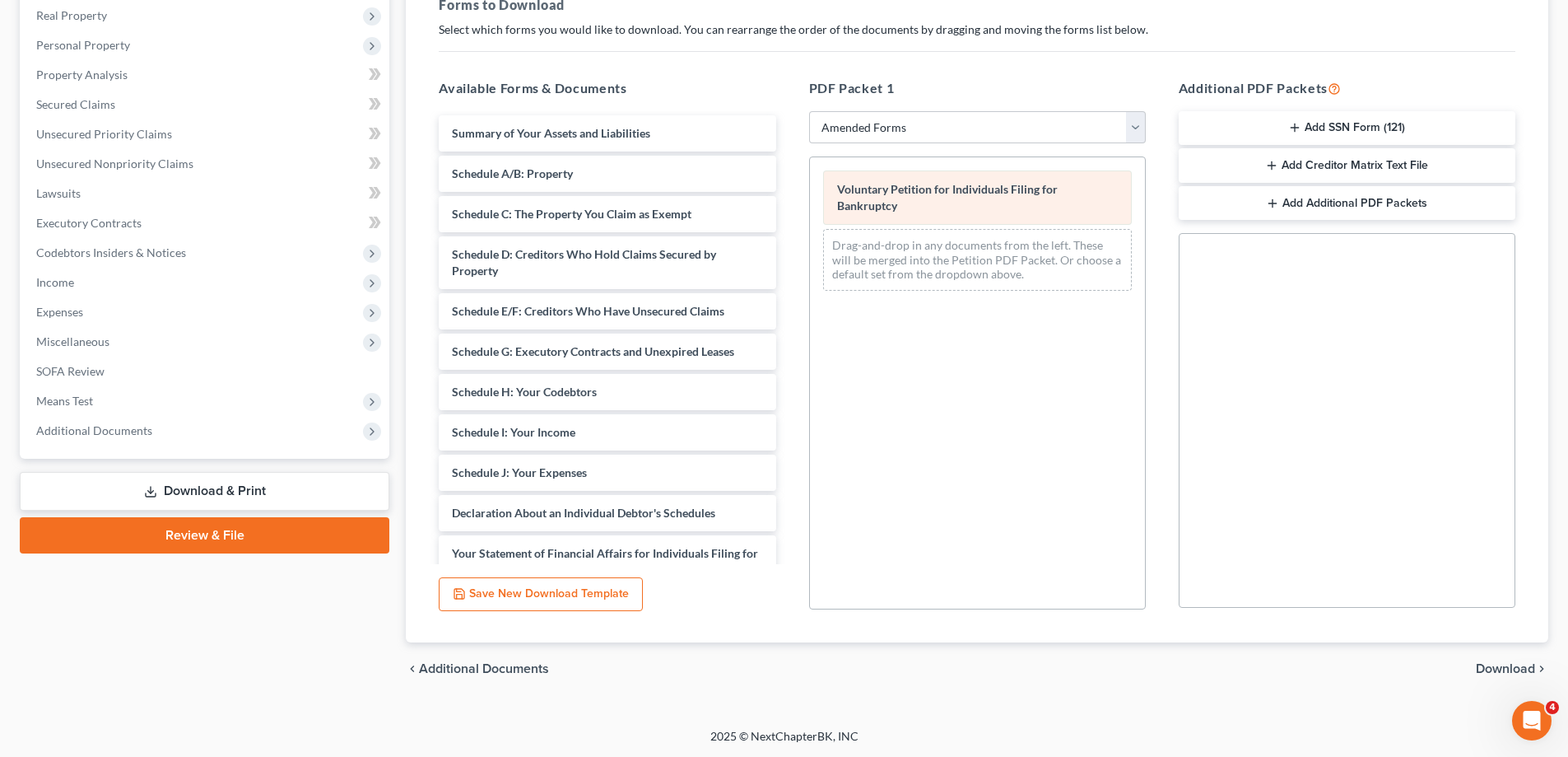
scroll to position [260, 0]
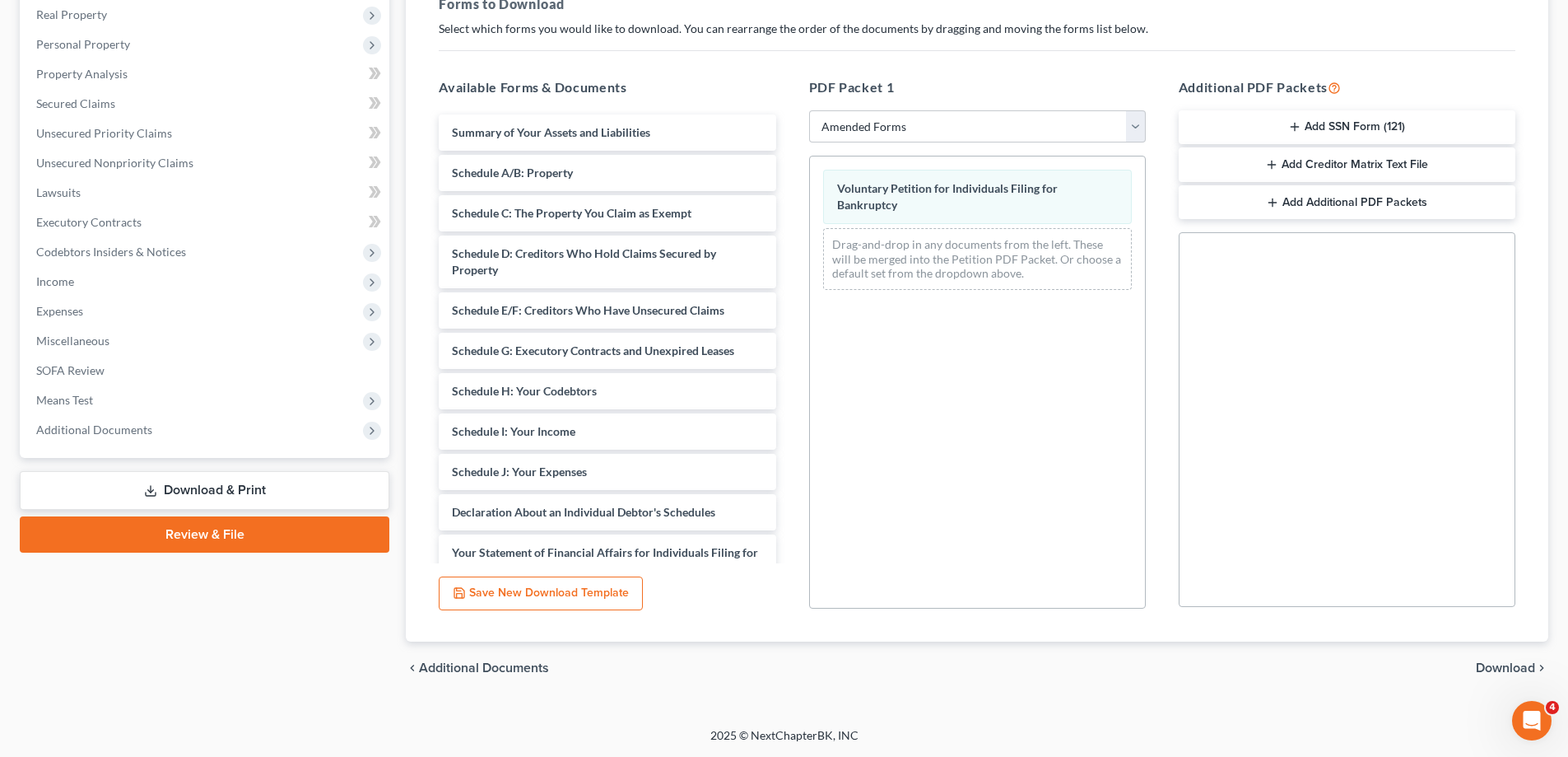
click at [1496, 671] on span "Download" at bounding box center [1505, 668] width 59 height 14
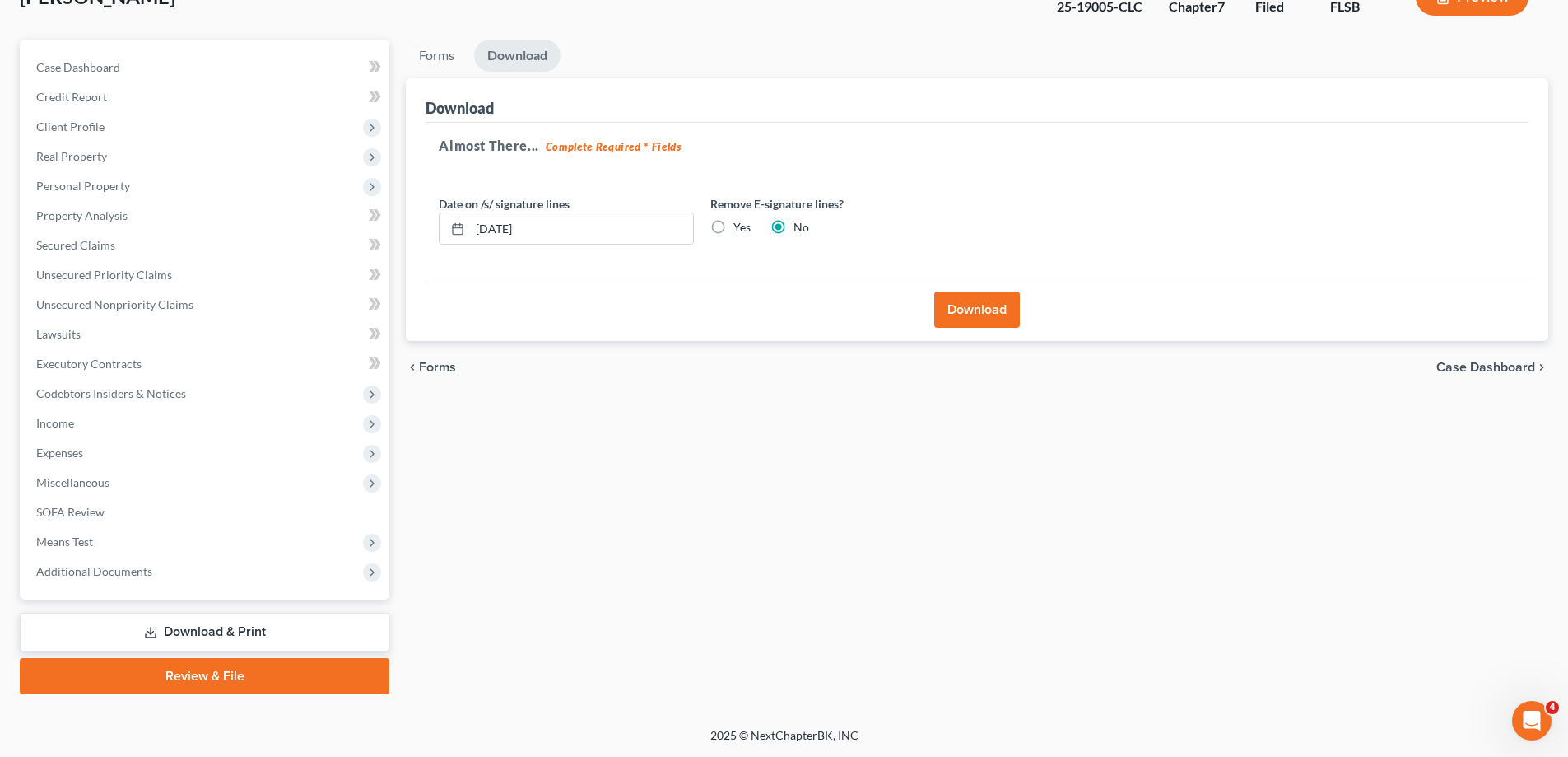
scroll to position [119, 0]
click at [958, 308] on button "Download" at bounding box center [977, 309] width 86 height 36
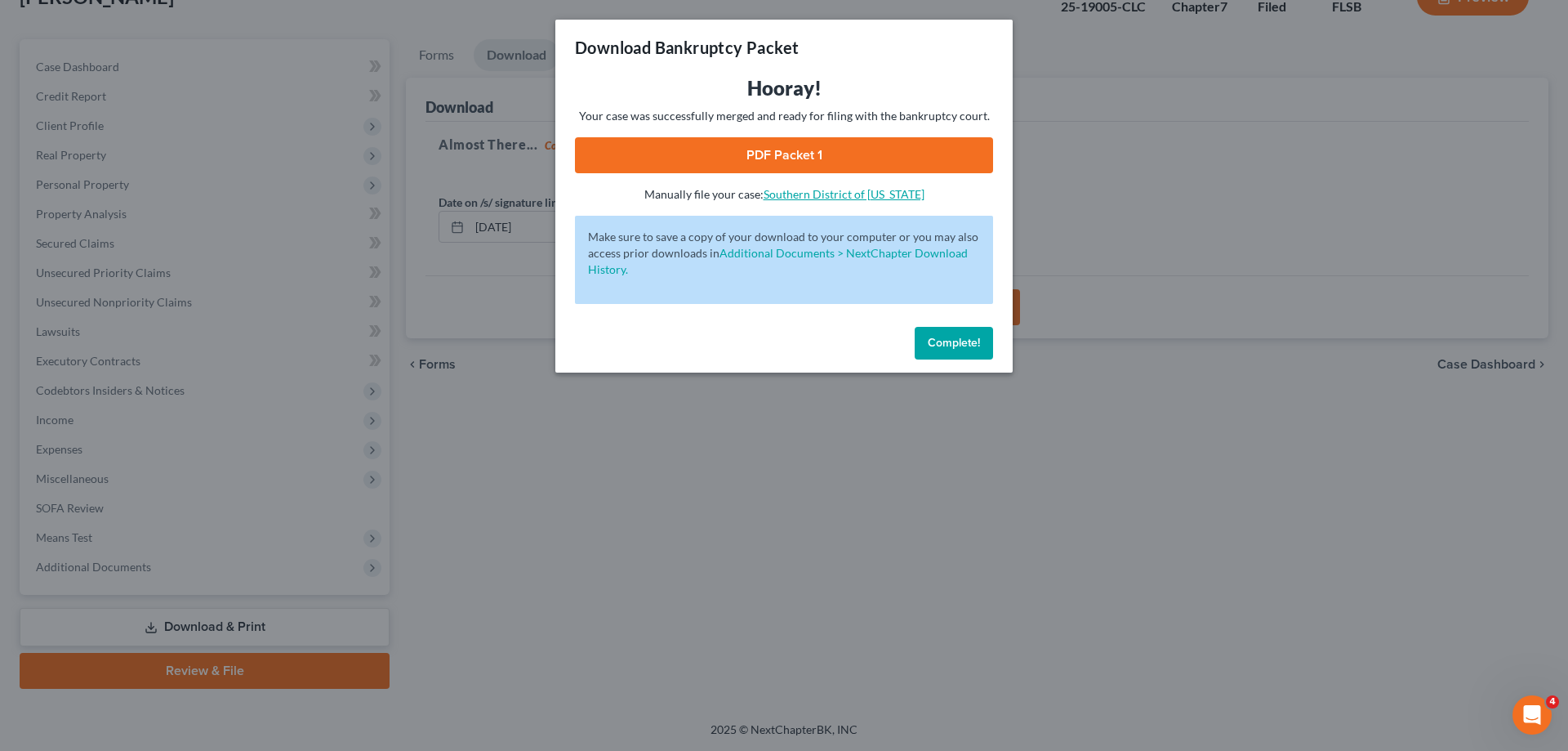
click at [830, 196] on link "Southern District of [US_STATE]" at bounding box center [844, 194] width 161 height 14
click at [829, 196] on link "Southern District of [US_STATE]" at bounding box center [844, 194] width 161 height 14
click at [808, 197] on link "Southern District of [US_STATE]" at bounding box center [844, 194] width 161 height 14
click at [823, 196] on link "Southern District of [US_STATE]" at bounding box center [844, 194] width 161 height 14
click at [520, 438] on div "Download Bankruptcy Packet Hooray! Your case was successfully merged and ready …" at bounding box center [784, 376] width 1568 height 751
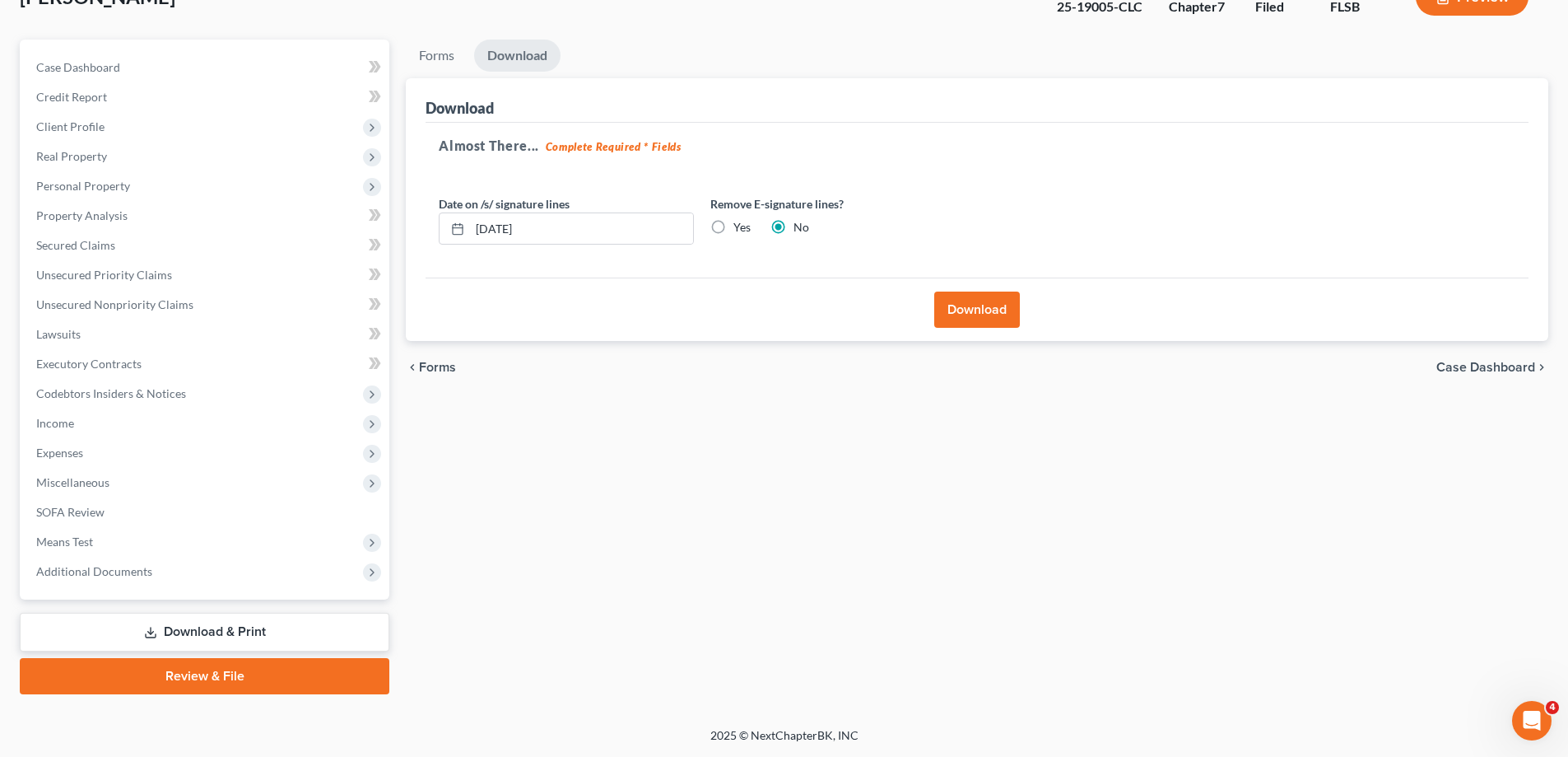
click at [1000, 312] on button "Download" at bounding box center [977, 309] width 86 height 36
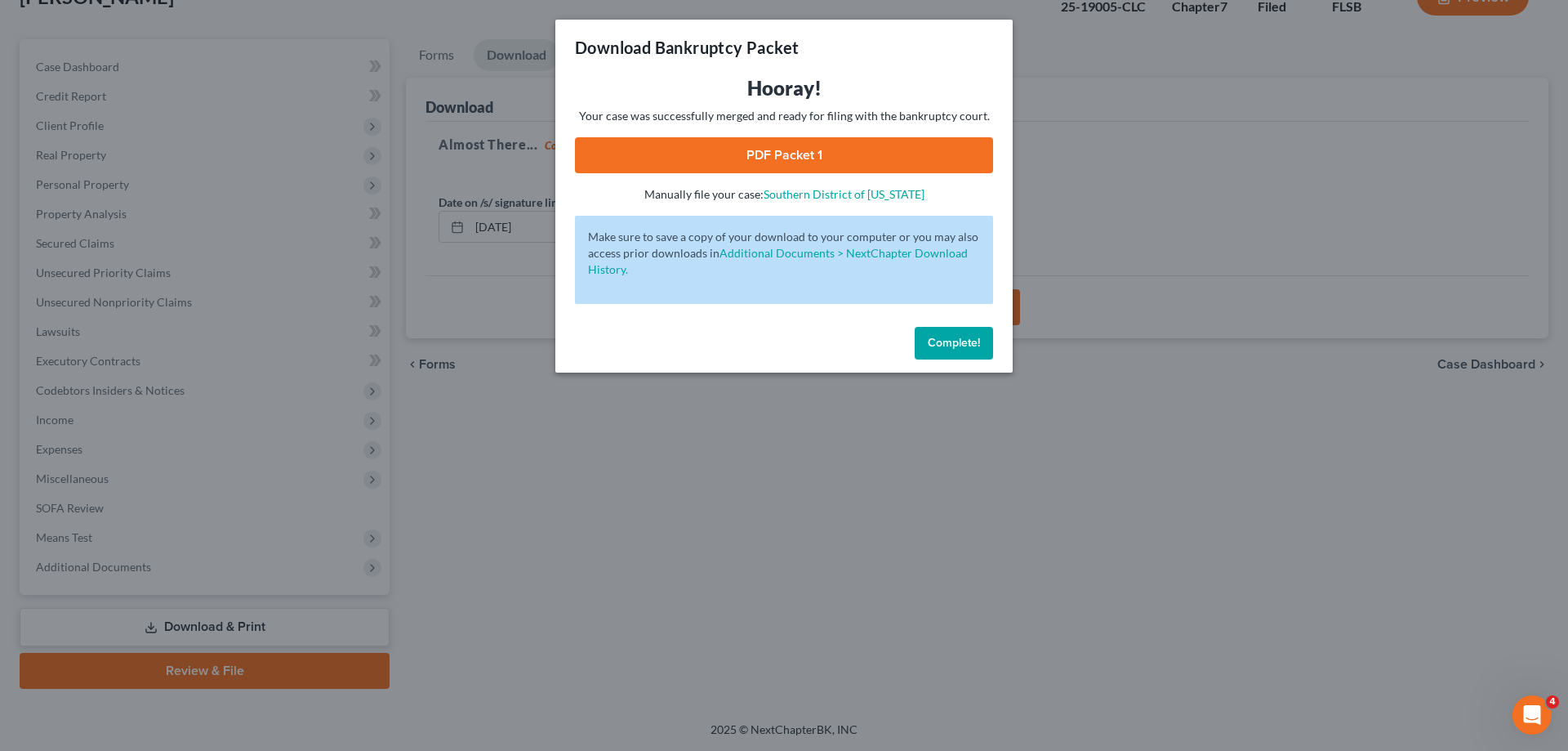
click at [1148, 196] on div "Download Bankruptcy Packet Hooray! Your case was successfully merged and ready …" at bounding box center [784, 376] width 1568 height 751
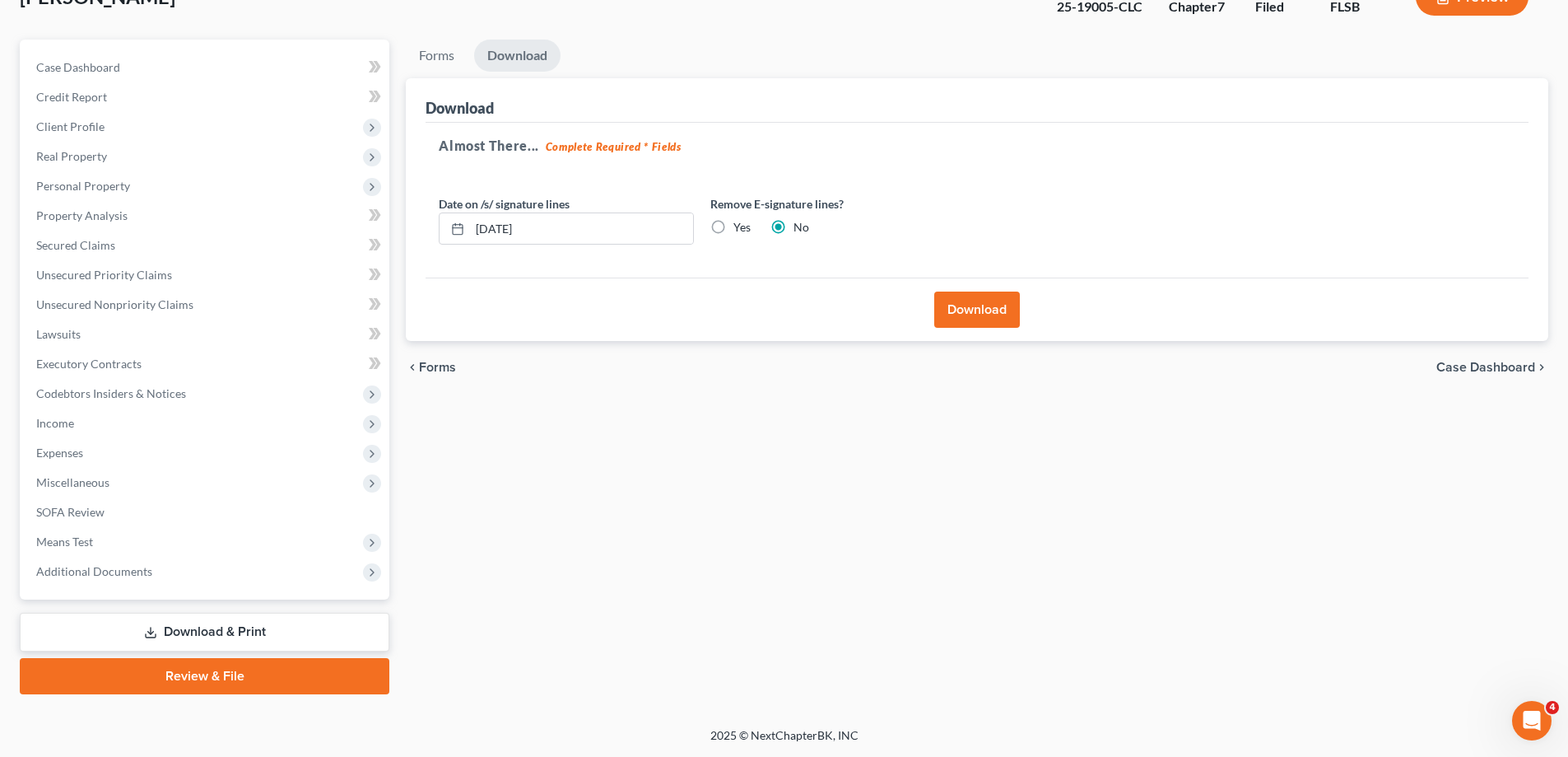
click at [995, 309] on button "Download" at bounding box center [977, 309] width 86 height 36
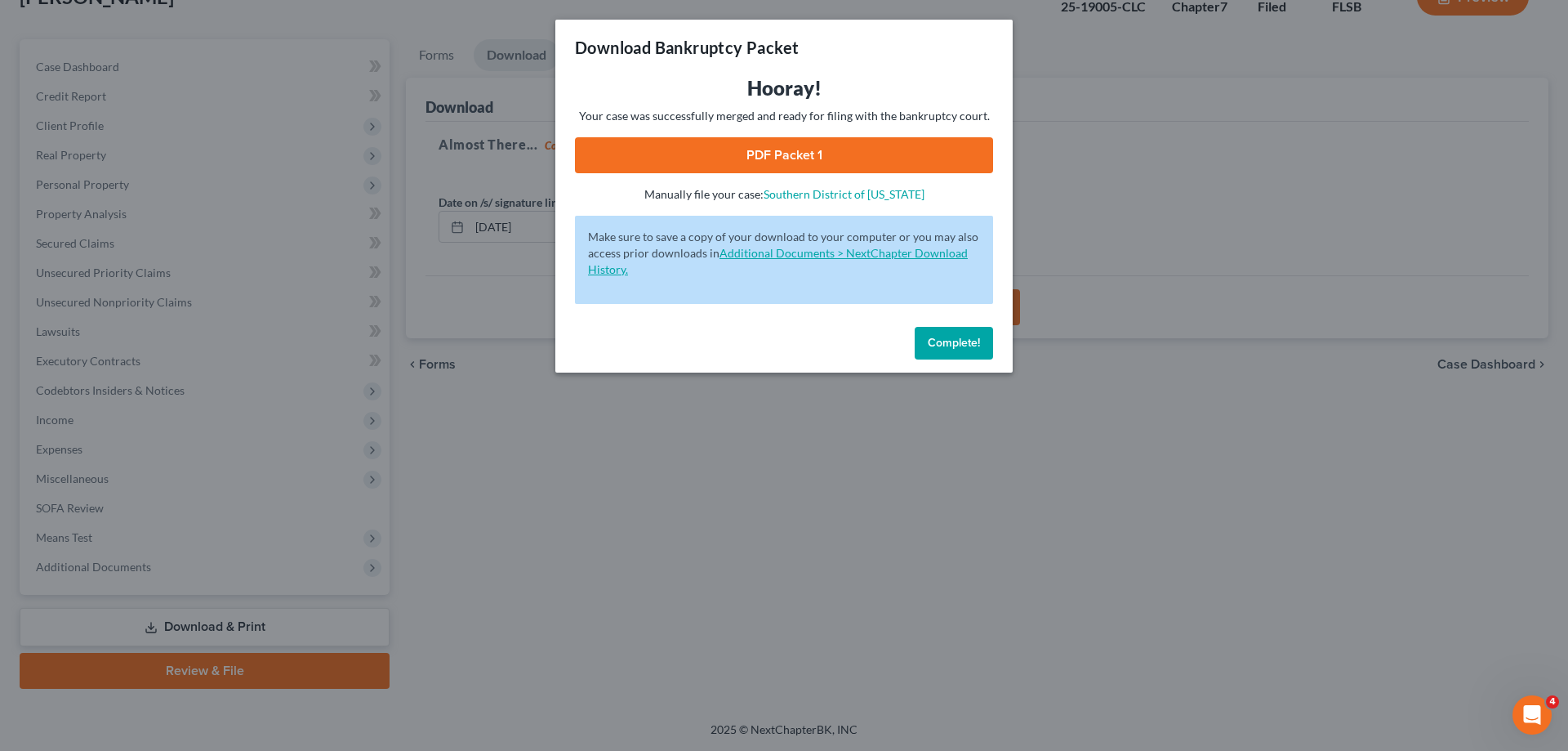
click at [820, 254] on link "Additional Documents > NextChapter Download History." at bounding box center [778, 260] width 379 height 30
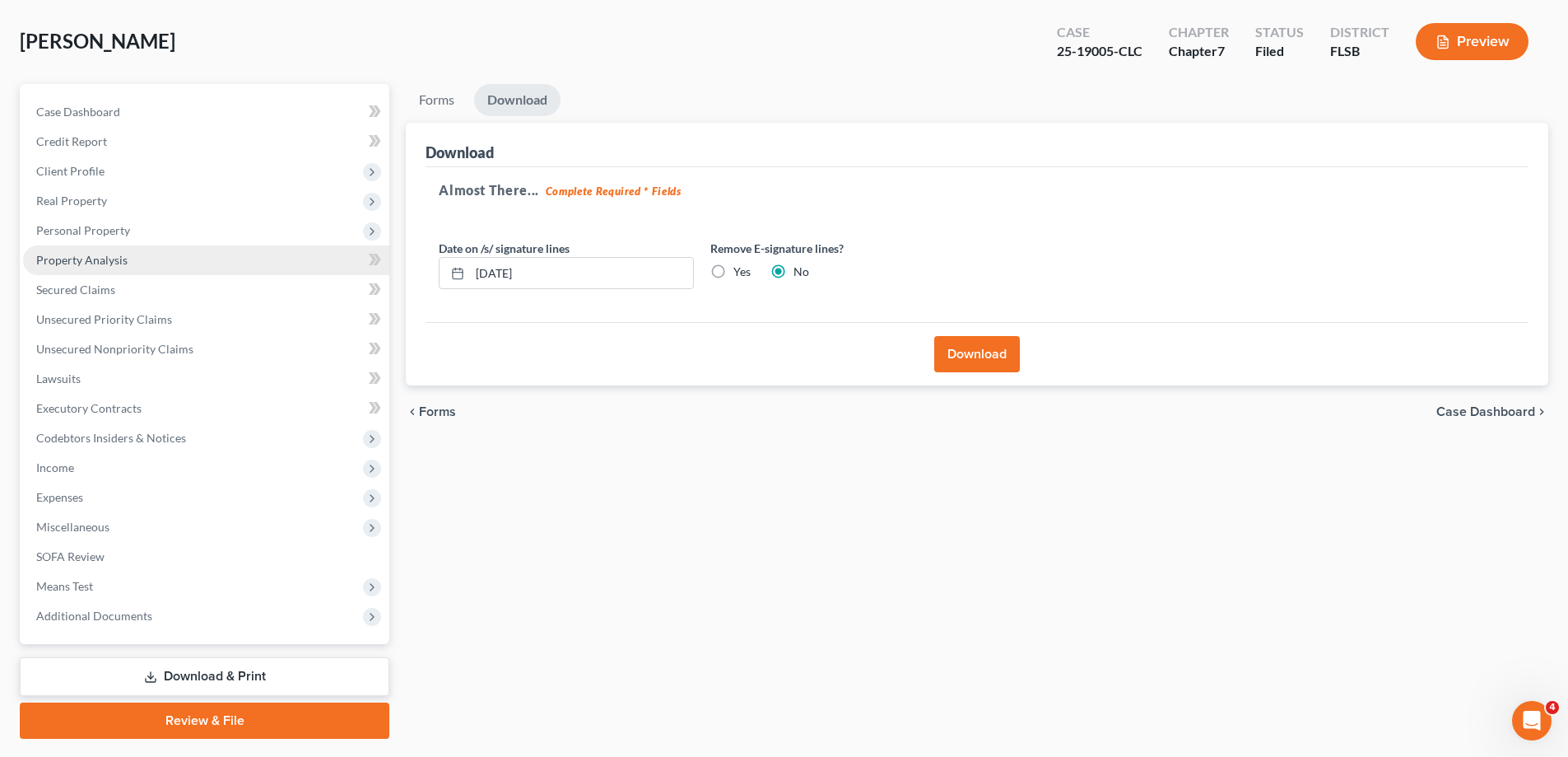
scroll to position [0, 0]
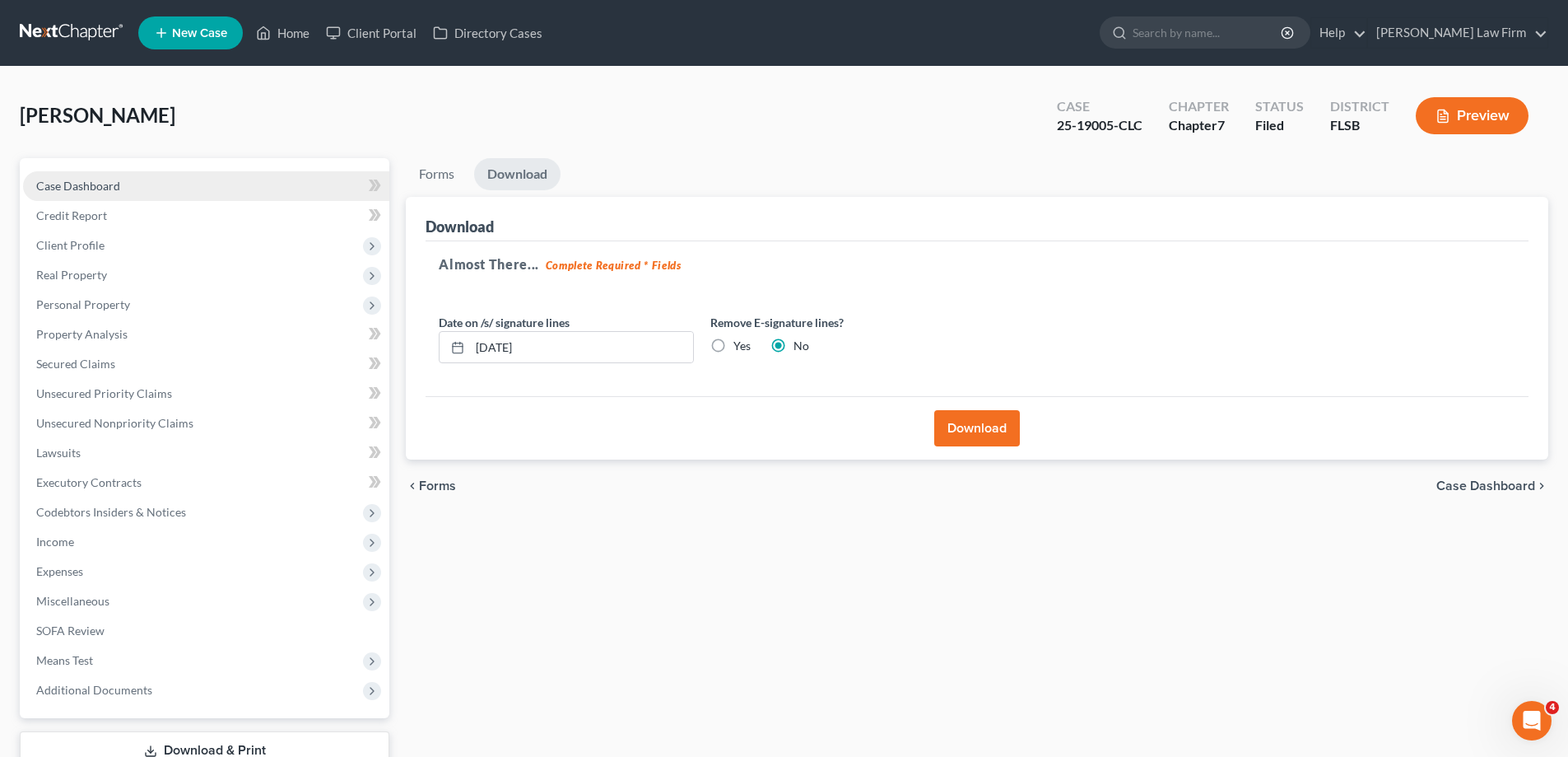
click at [65, 187] on span "Case Dashboard" at bounding box center [78, 185] width 84 height 14
select select "6"
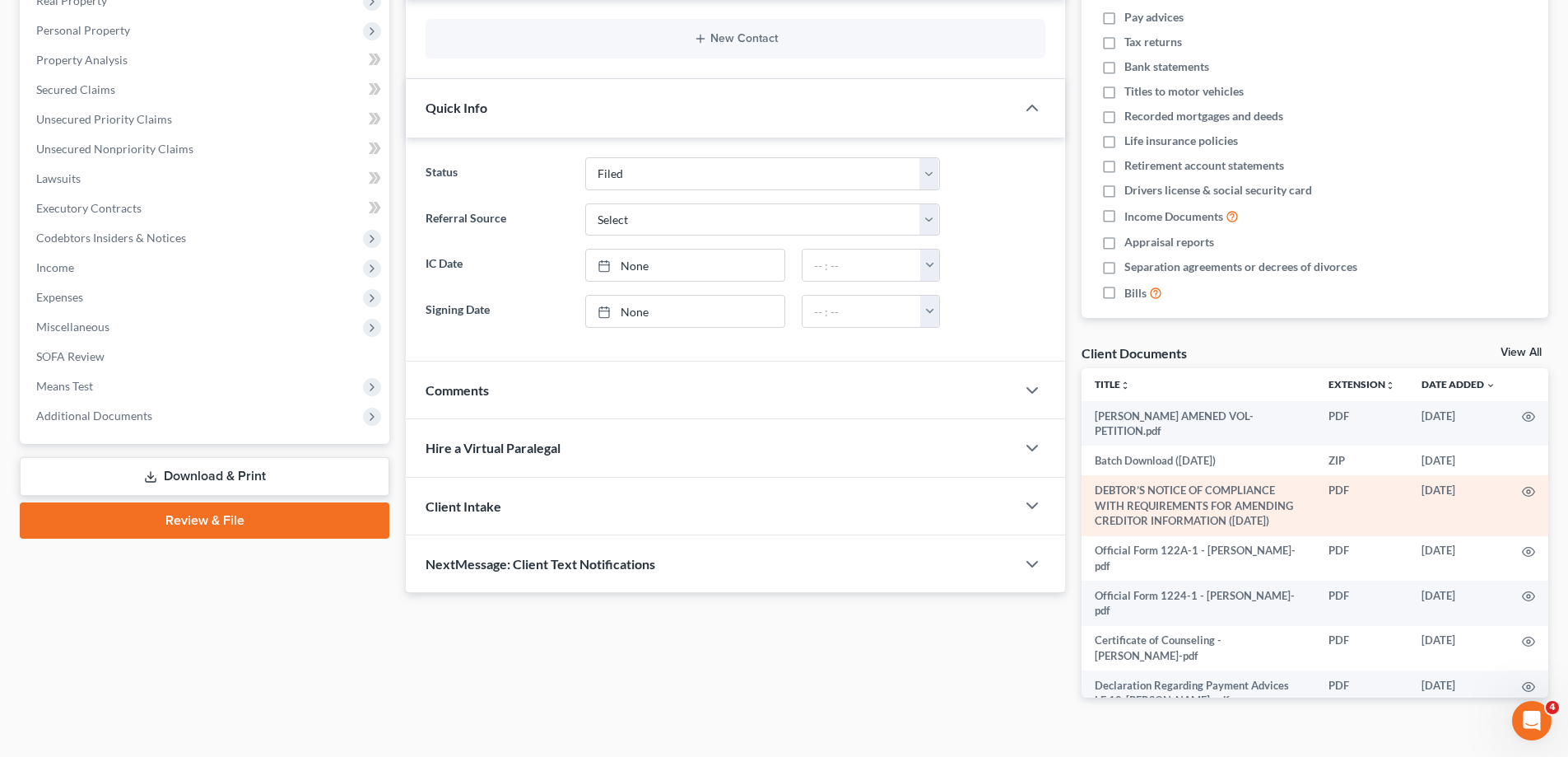
scroll to position [289, 0]
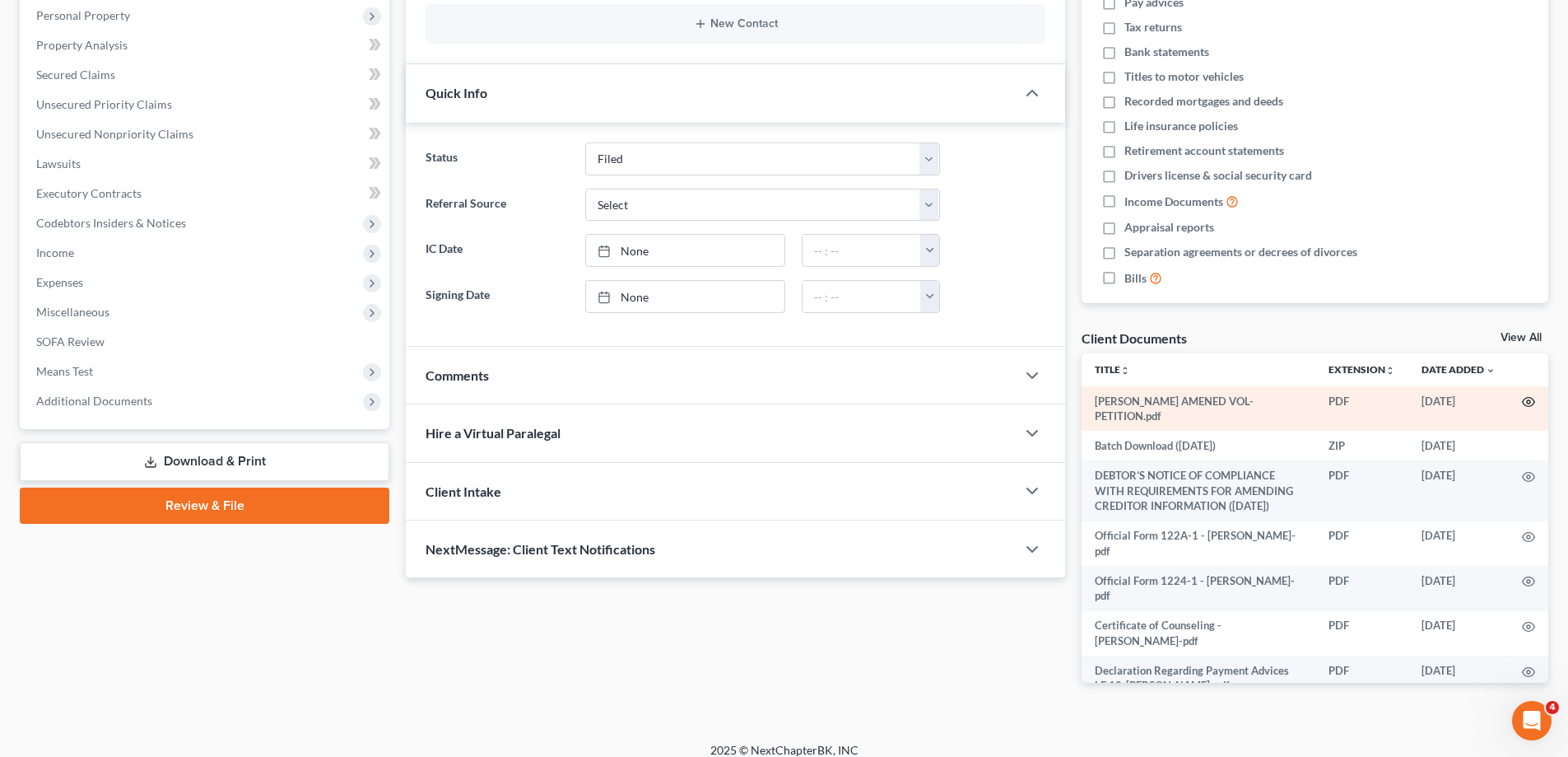
click at [1531, 400] on icon "button" at bounding box center [1529, 402] width 14 height 14
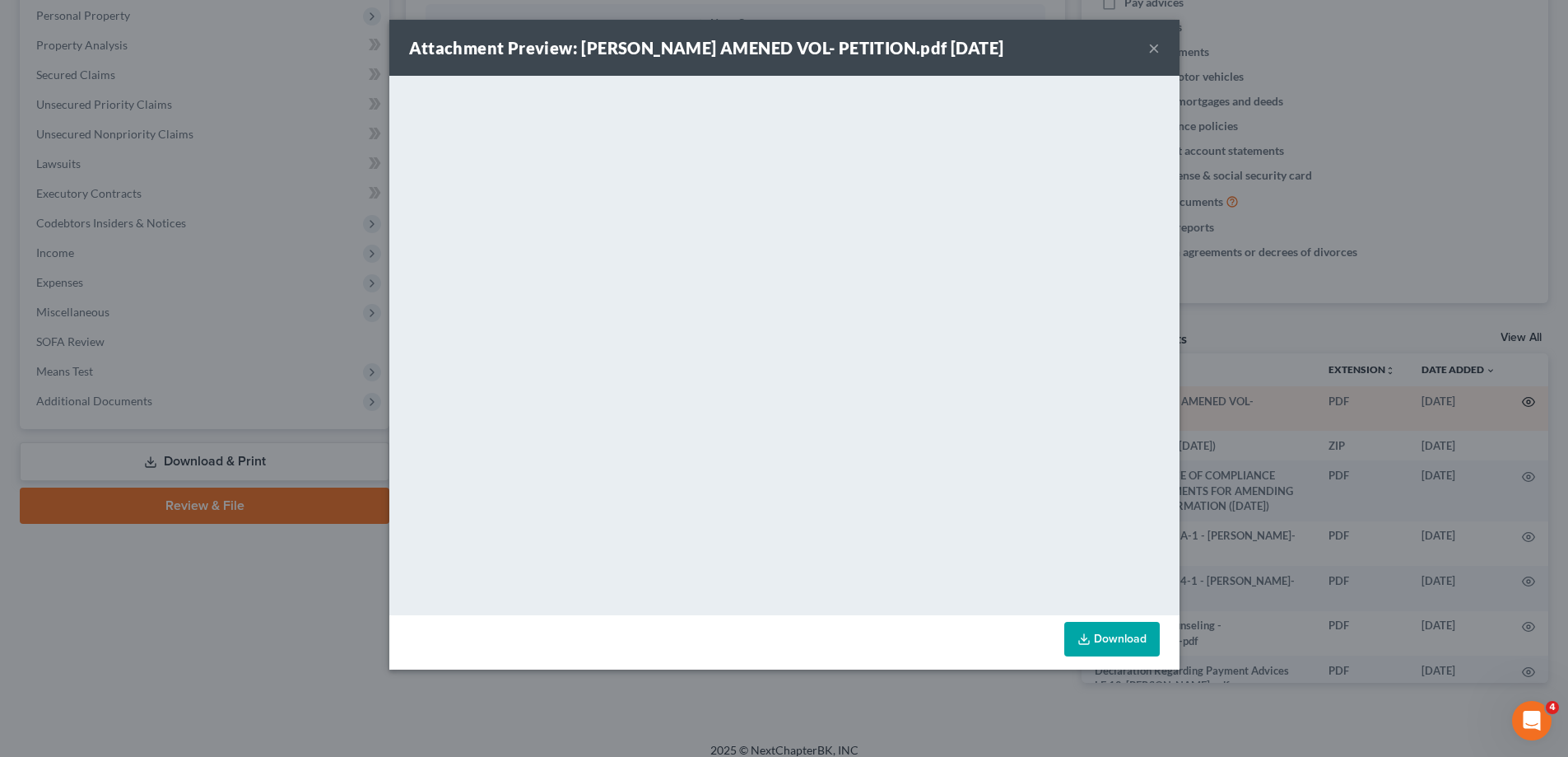
scroll to position [274, 0]
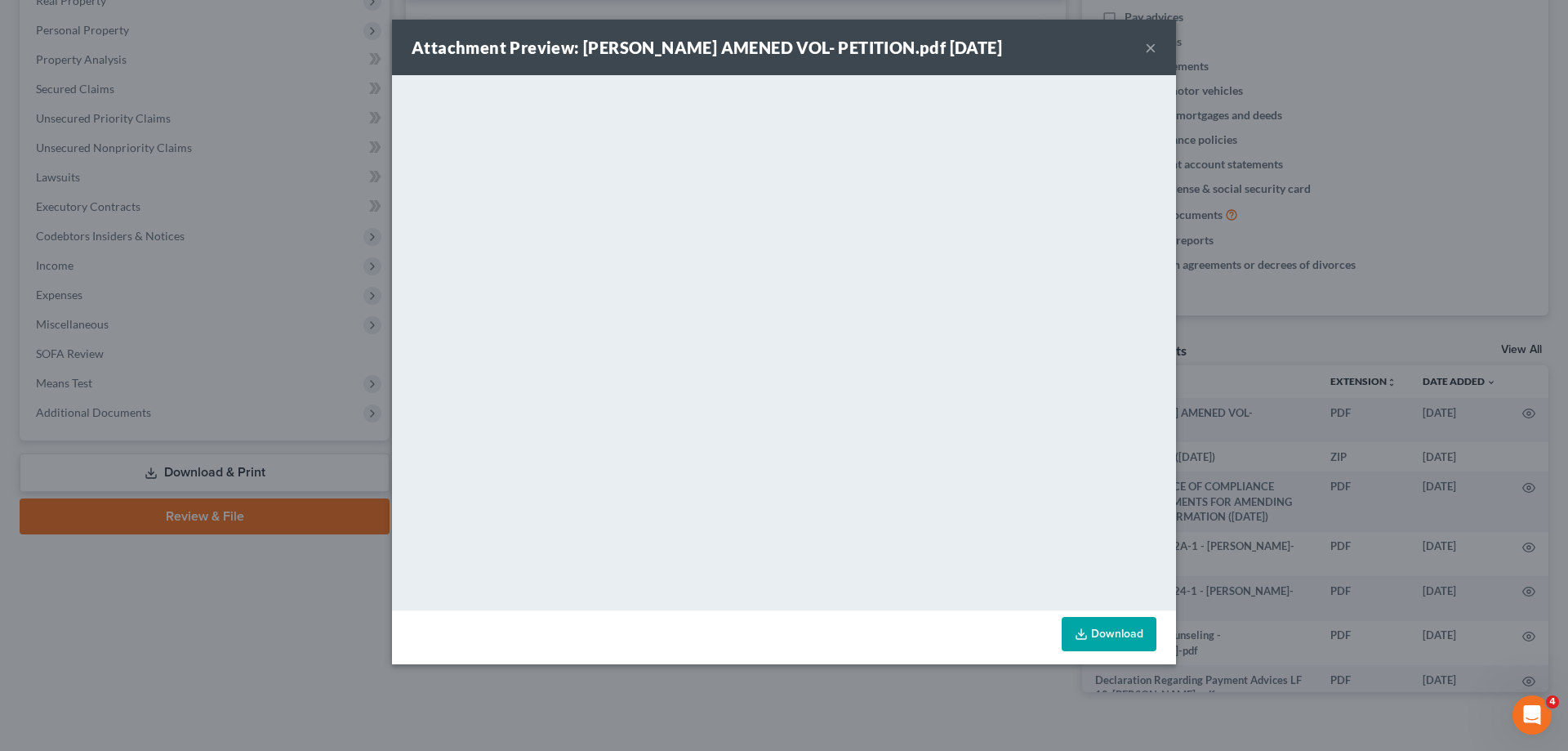
click at [1481, 192] on div "Attachment Preview: [PERSON_NAME] AMENED VOL- PETITION.pdf [DATE] × <object ng-…" at bounding box center [784, 376] width 1568 height 751
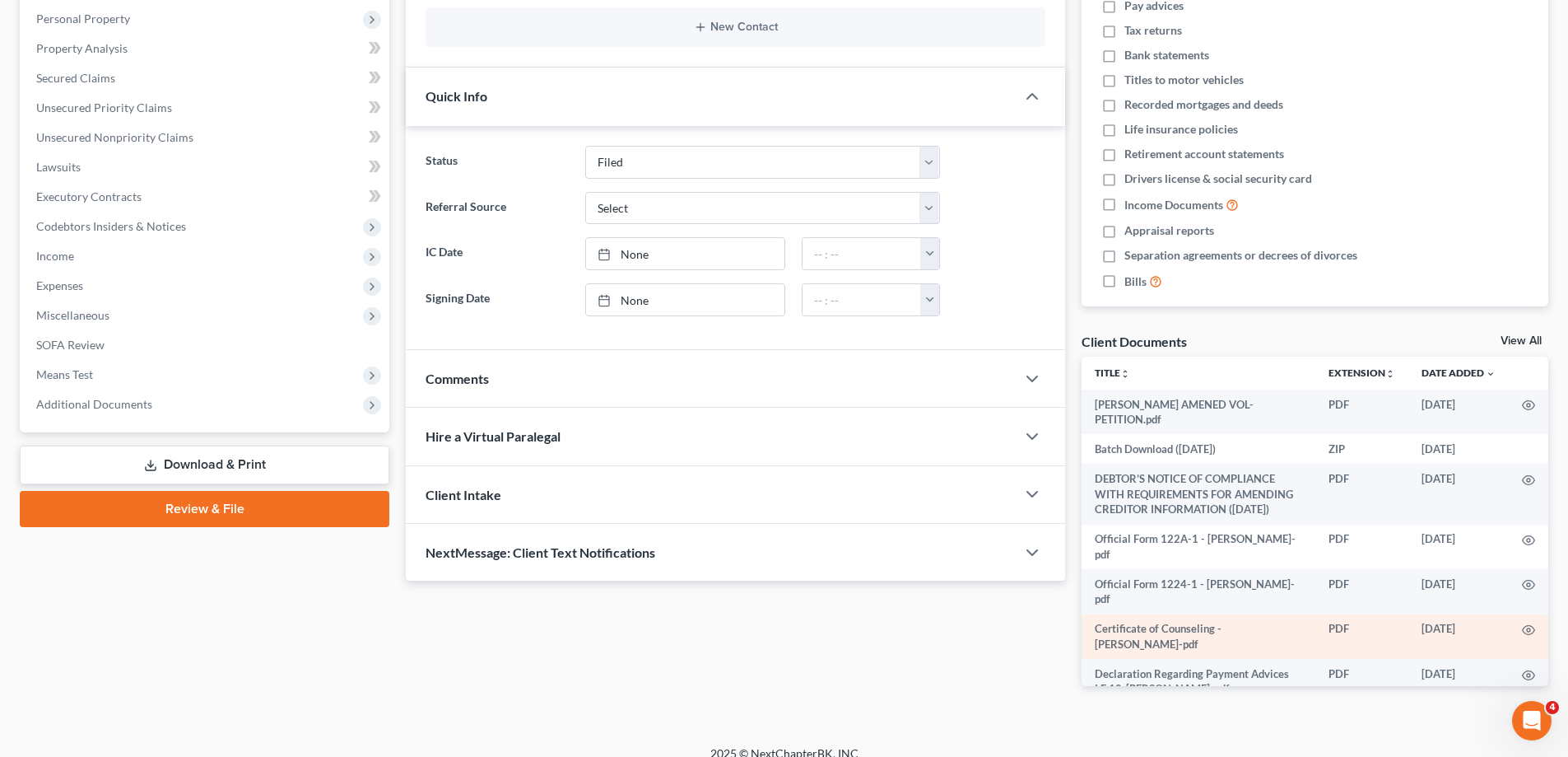
scroll to position [289, 0]
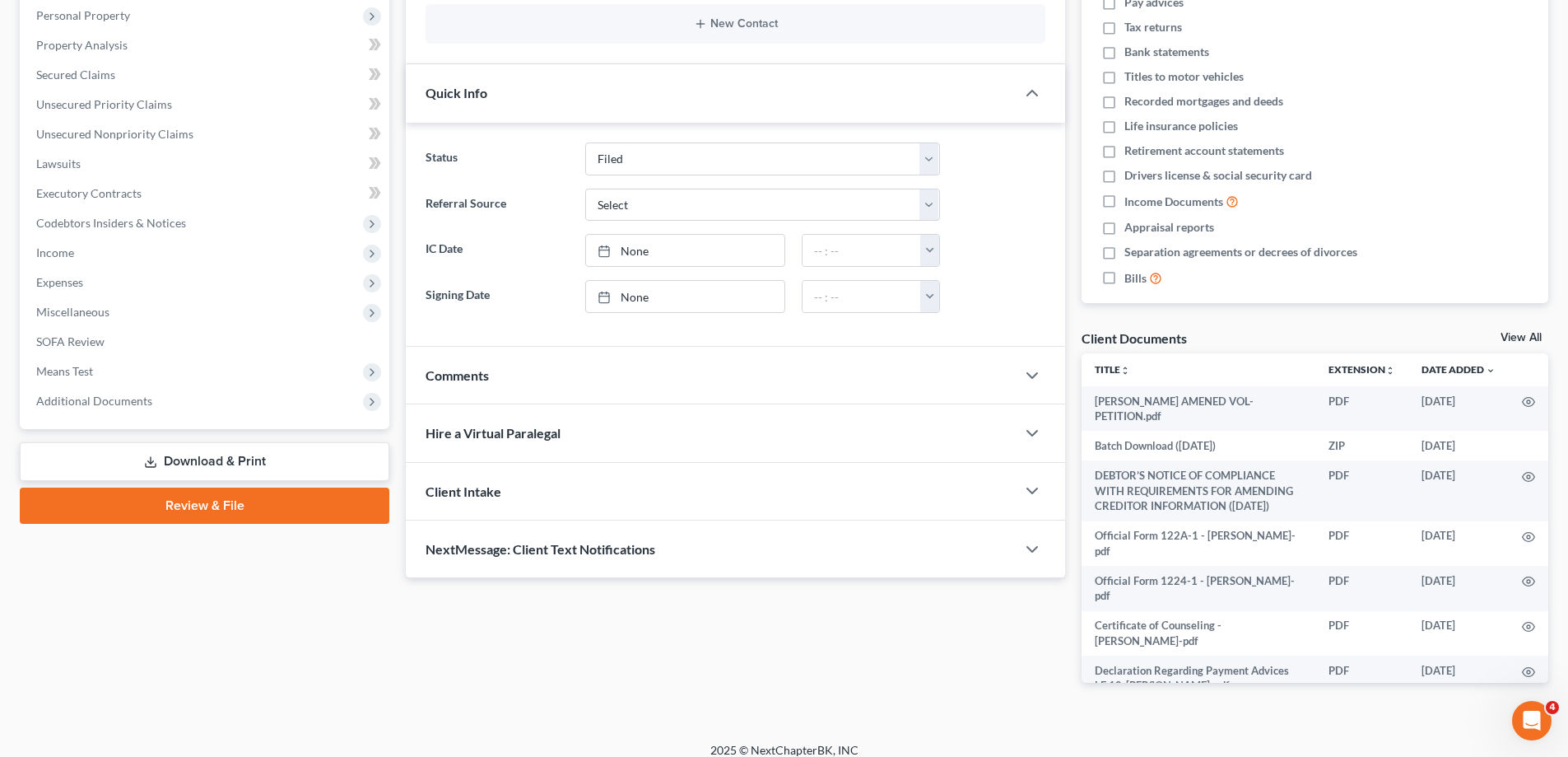
click at [1513, 336] on link "View All" at bounding box center [1521, 338] width 41 height 12
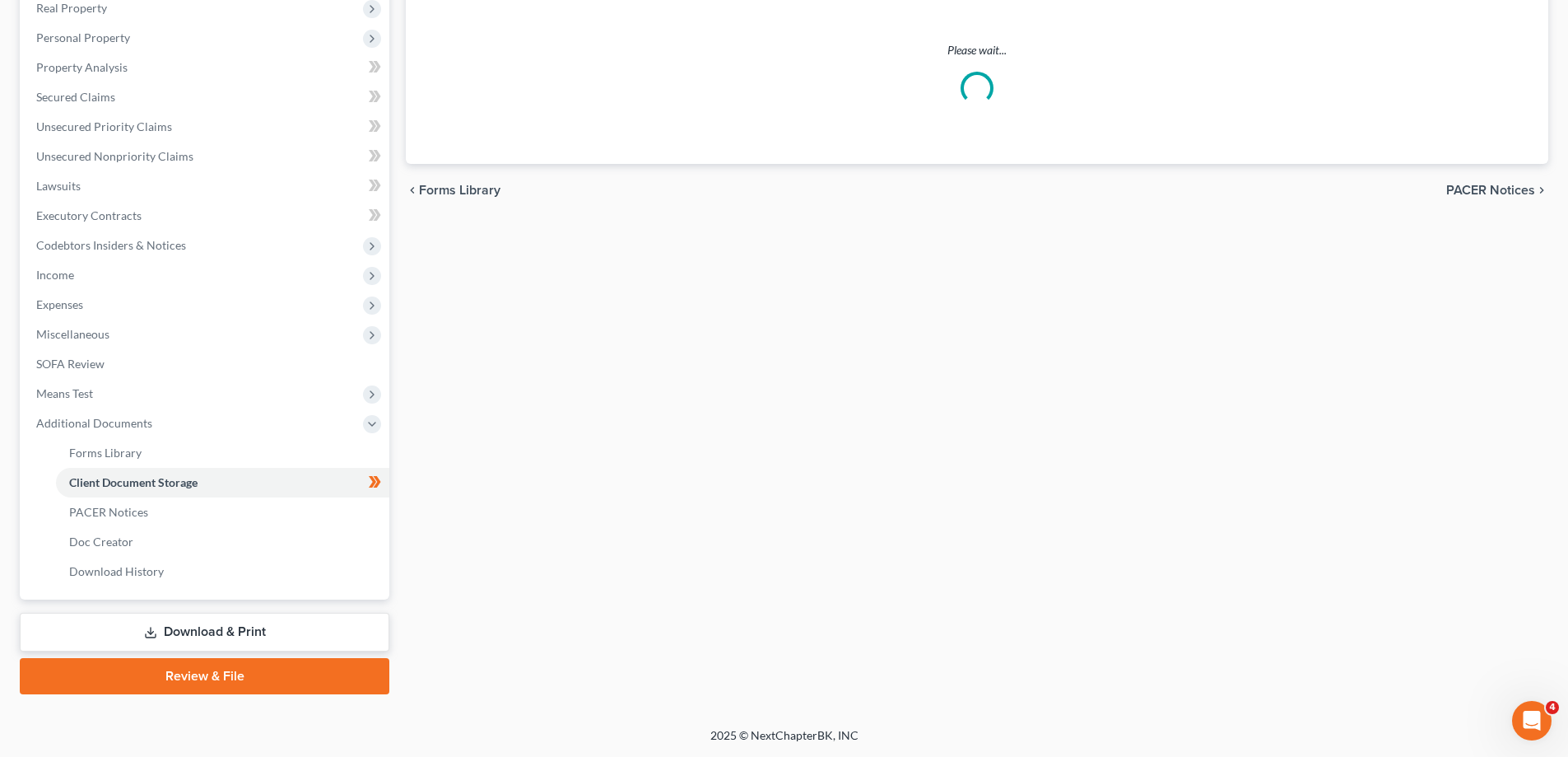
scroll to position [7, 0]
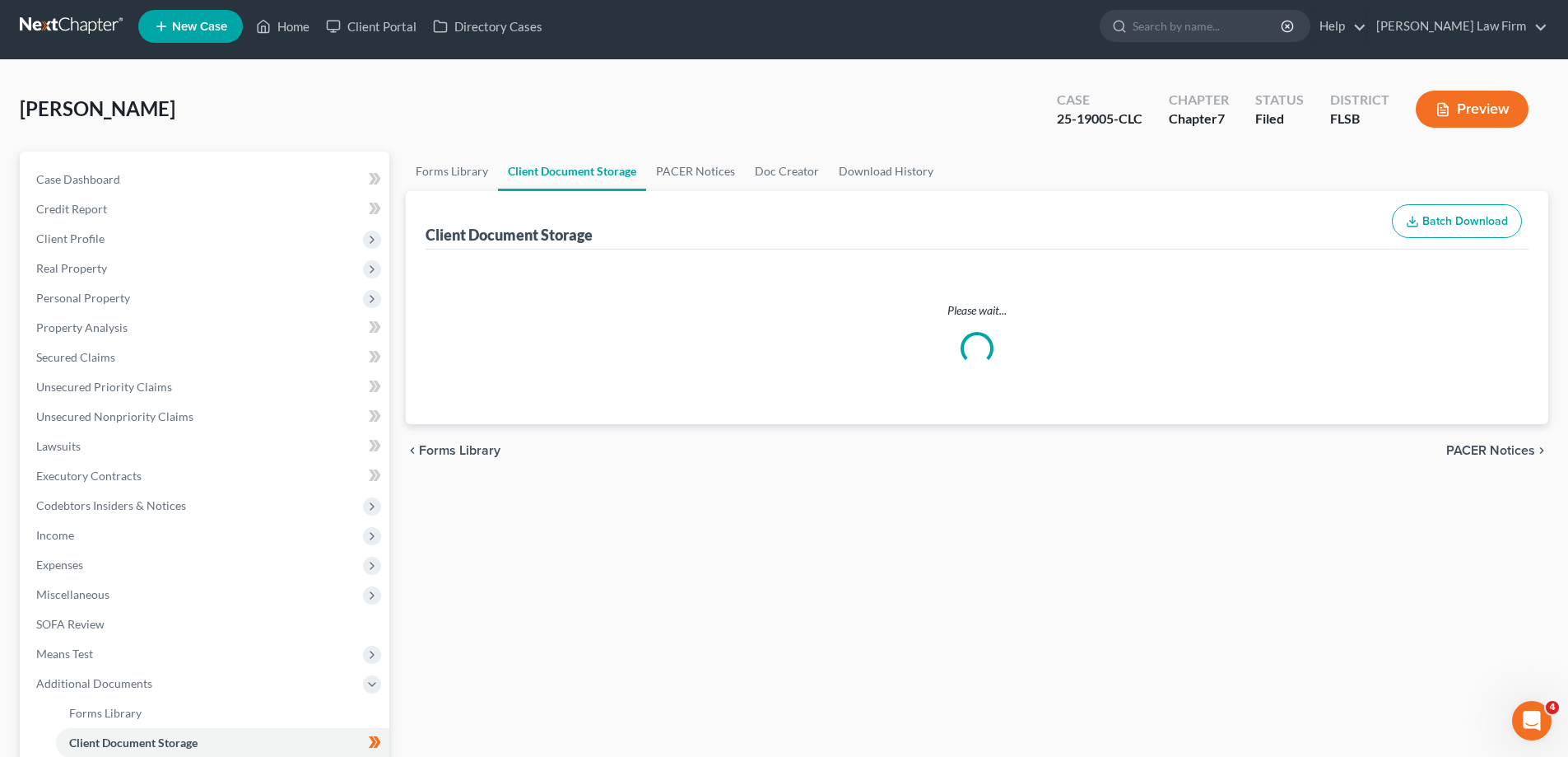
select select "5"
select select "42"
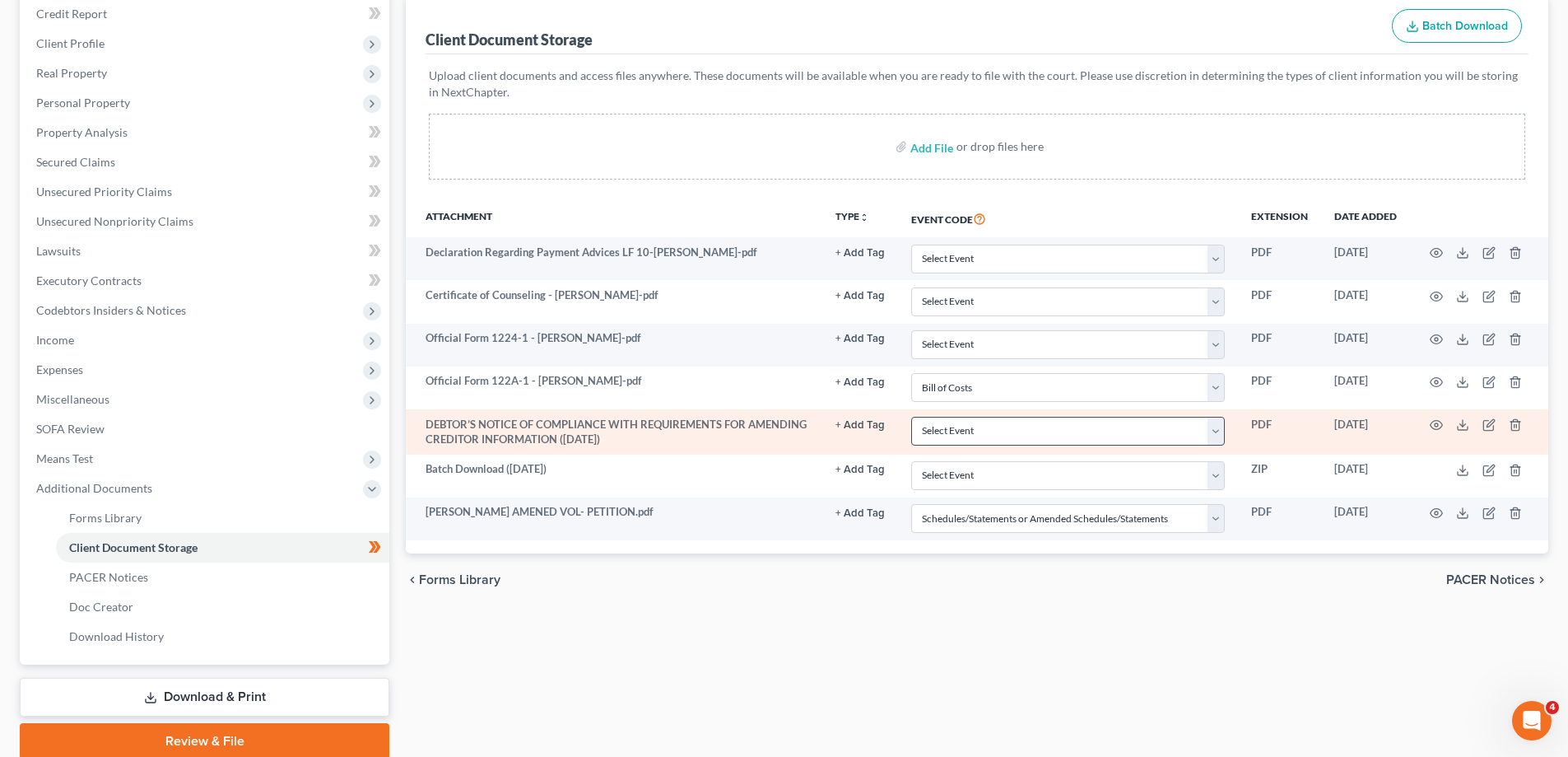
scroll to position [20, 0]
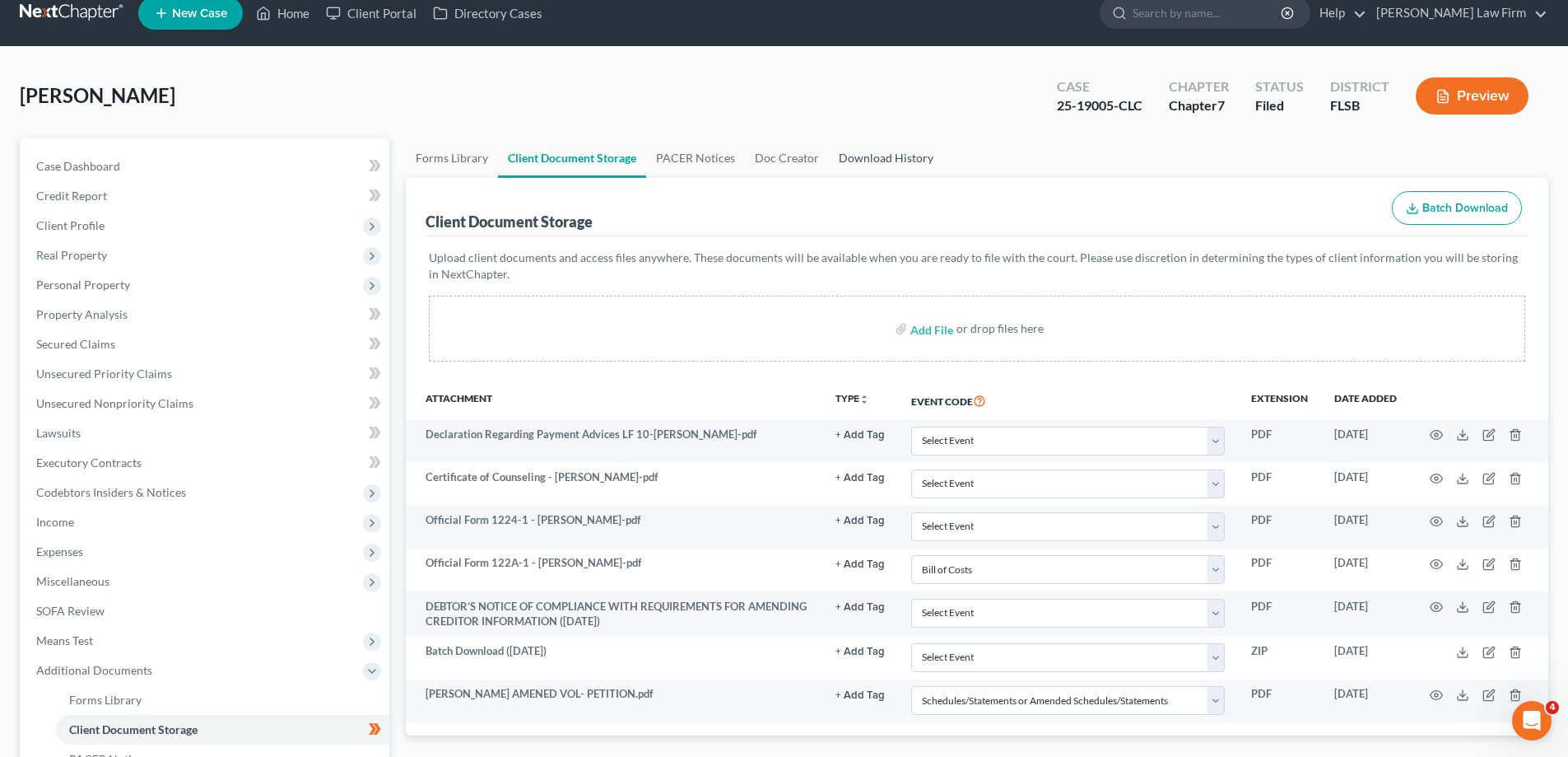
click at [866, 157] on link "Download History" at bounding box center [885, 158] width 114 height 40
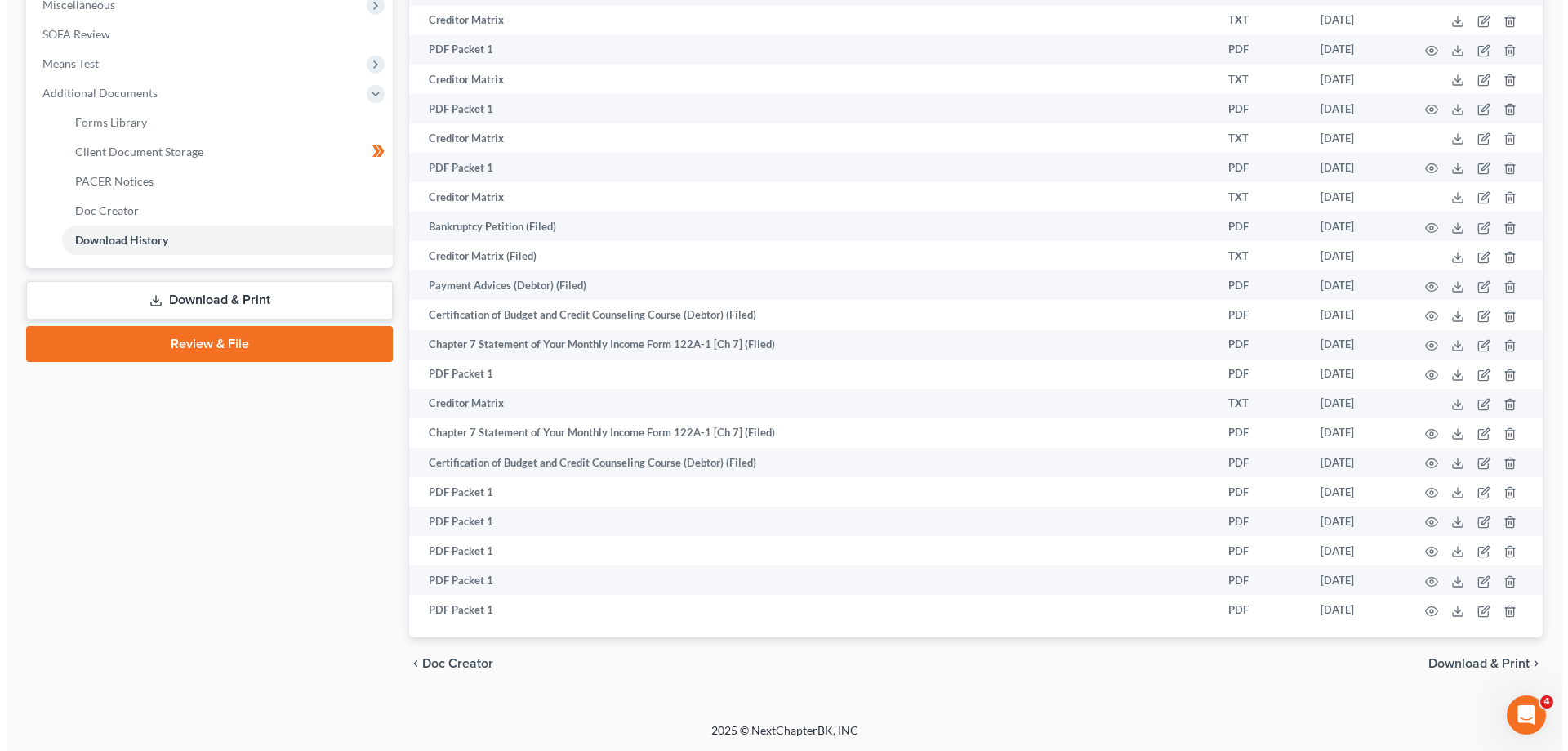
scroll to position [592, 0]
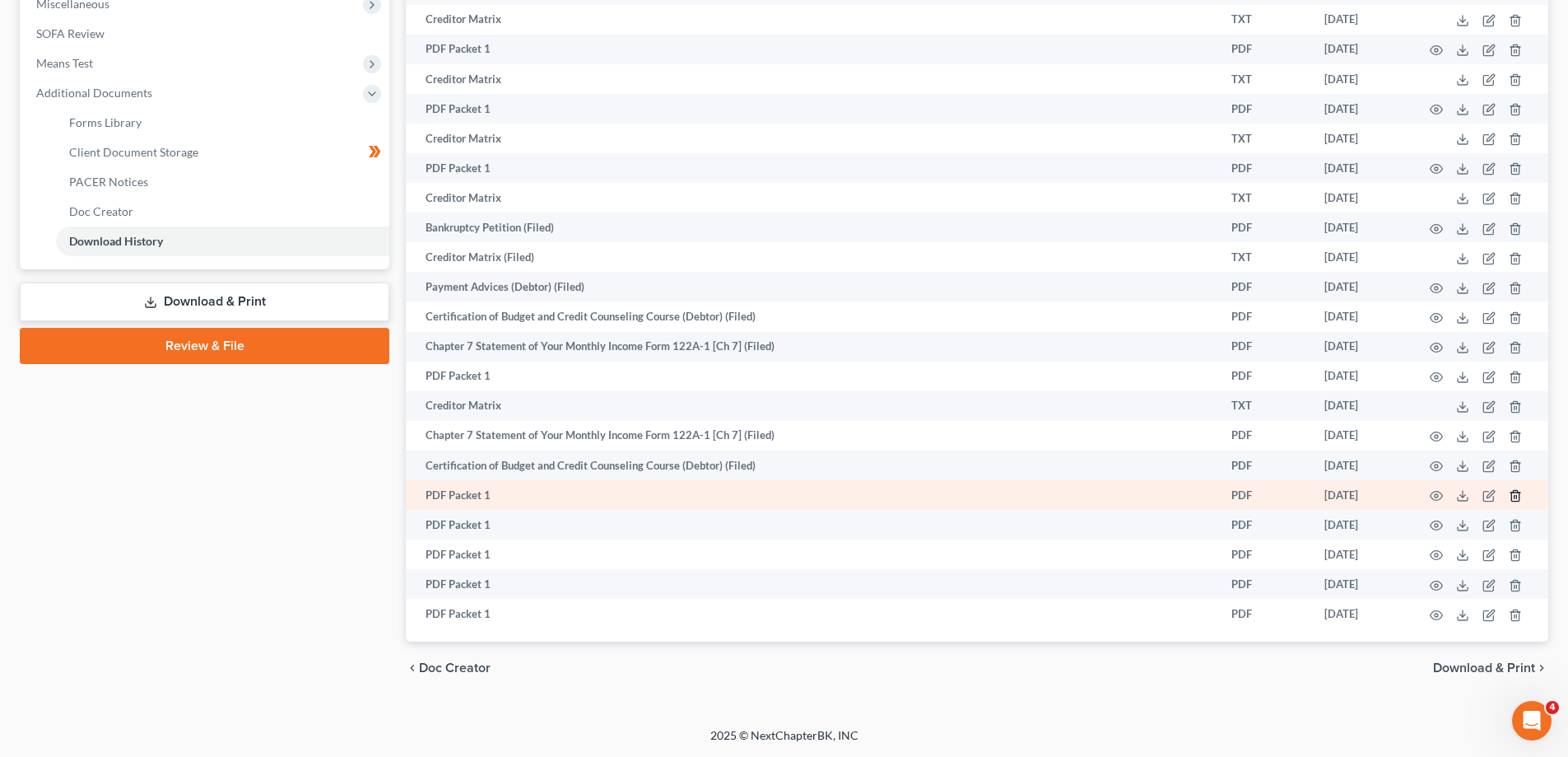
click at [1516, 496] on line "button" at bounding box center [1516, 497] width 0 height 3
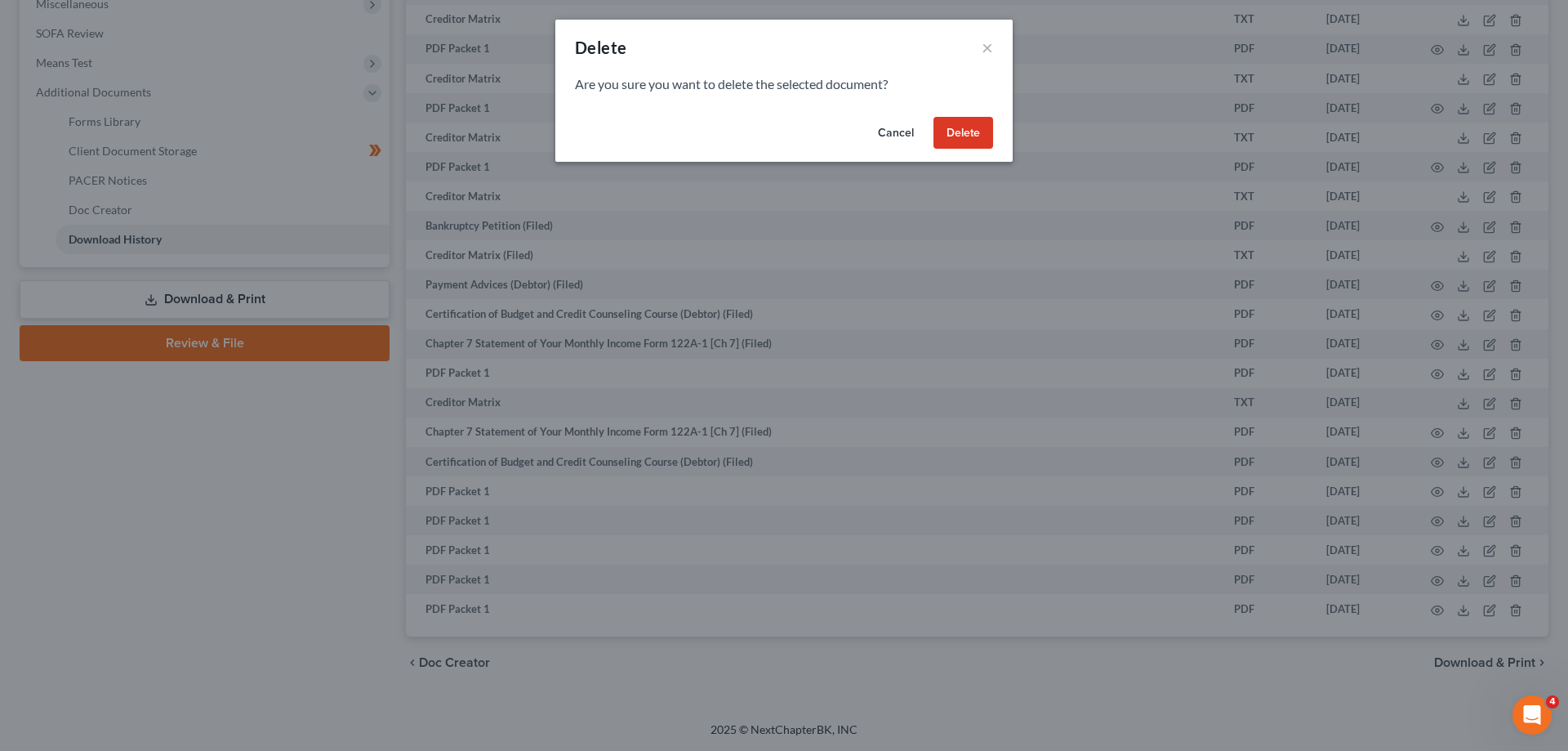
click at [974, 127] on button "Delete" at bounding box center [964, 134] width 60 height 33
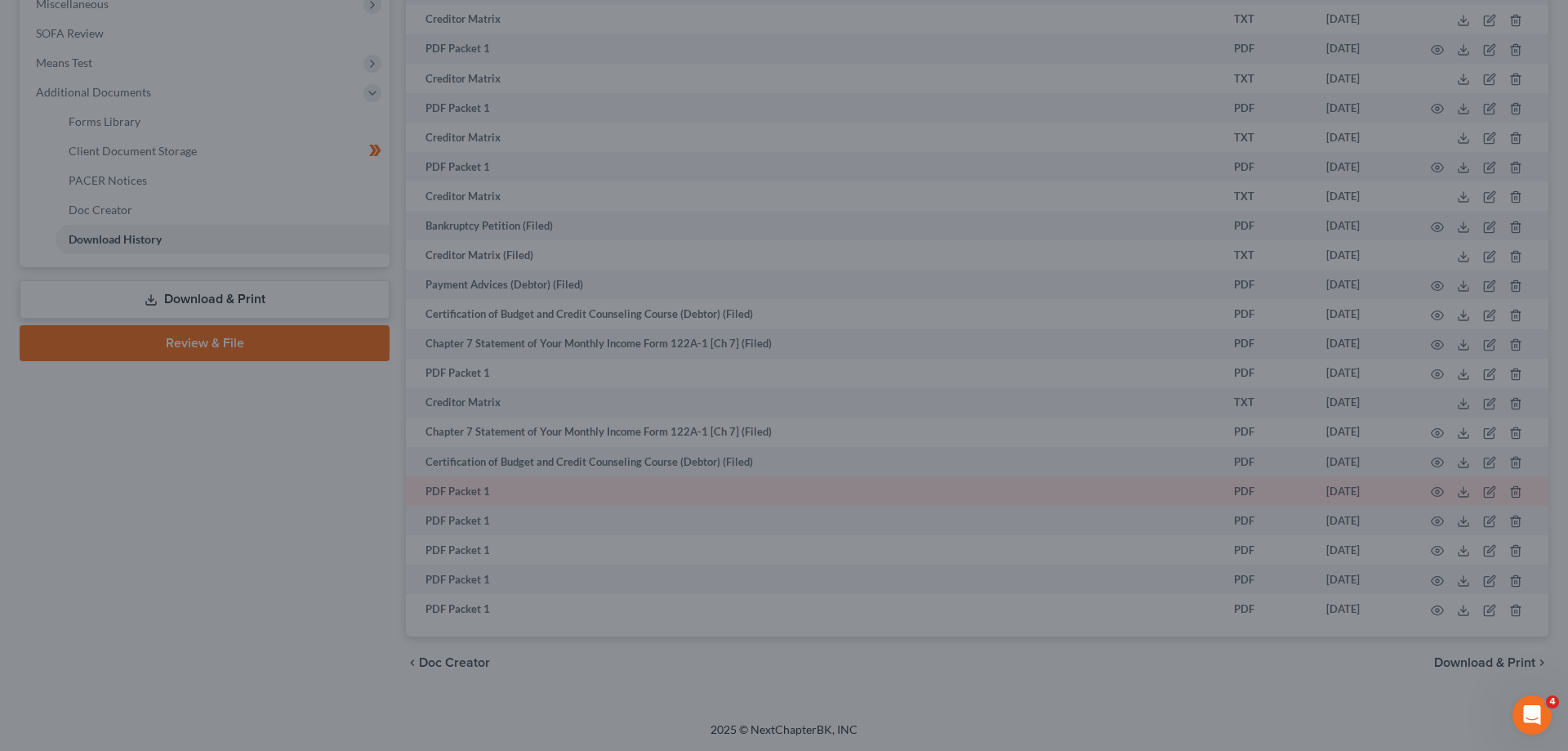
scroll to position [563, 0]
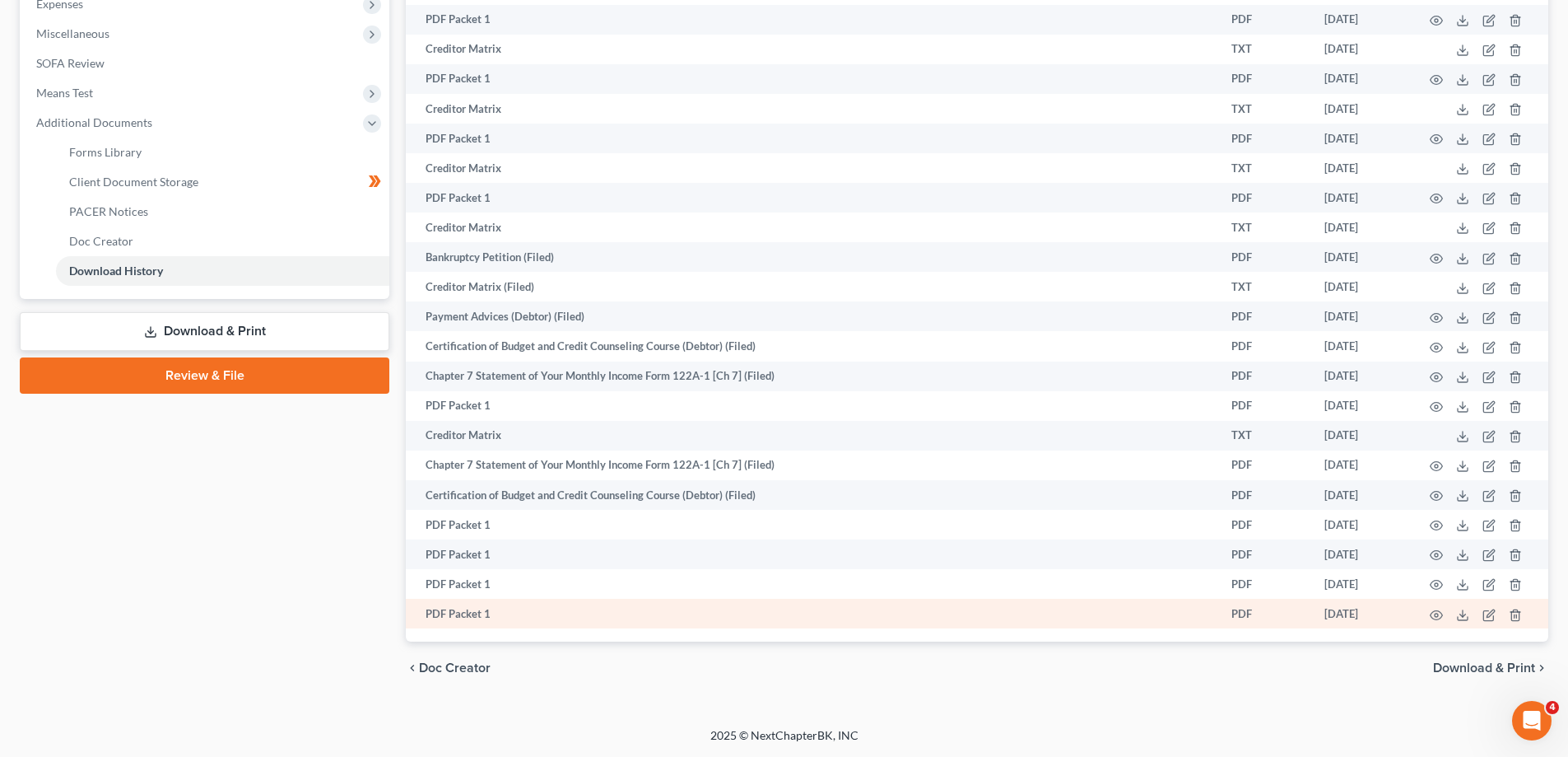
click at [470, 620] on td "PDF Packet 1" at bounding box center [766, 614] width 722 height 29
click at [1232, 610] on td "PDF" at bounding box center [1264, 614] width 93 height 29
click at [1432, 617] on icon "button" at bounding box center [1436, 616] width 14 height 14
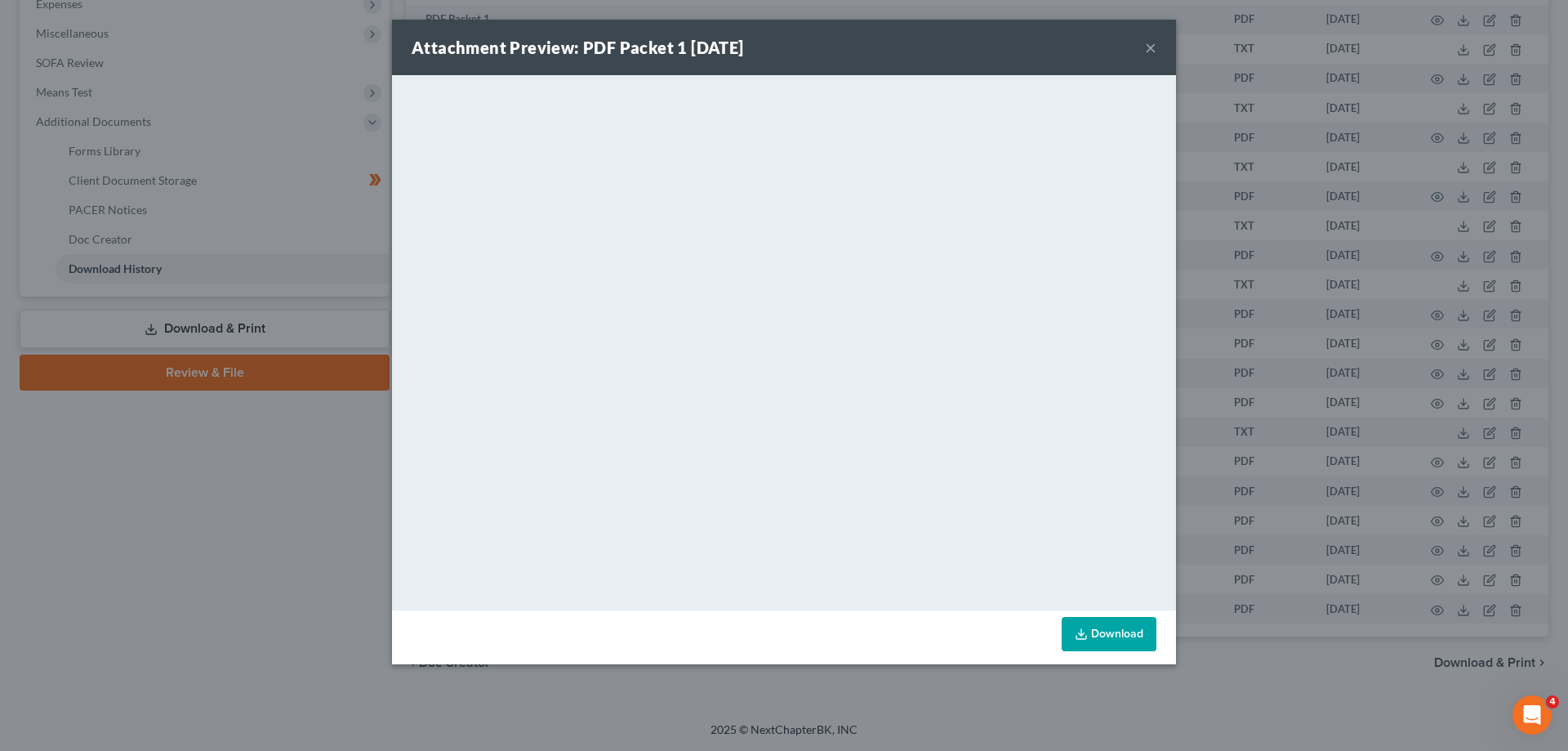
click at [1102, 633] on link "Download" at bounding box center [1109, 633] width 95 height 34
